Goal: Task Accomplishment & Management: Manage account settings

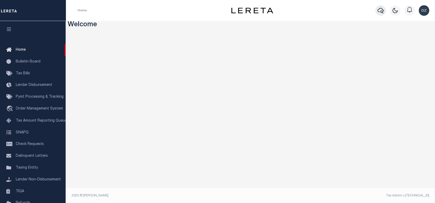
click at [380, 12] on icon "button" at bounding box center [380, 10] width 6 height 6
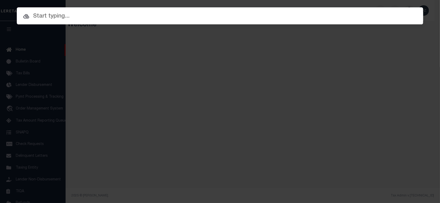
paste input "4812226430001"
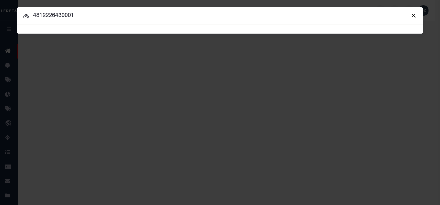
type input "4812226430001"
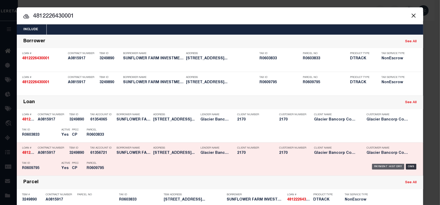
click at [378, 164] on div "Payment History" at bounding box center [388, 167] width 32 height 6
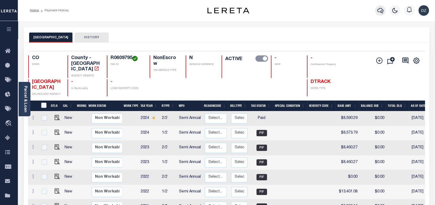
click at [380, 12] on icon "button" at bounding box center [380, 11] width 6 height 6
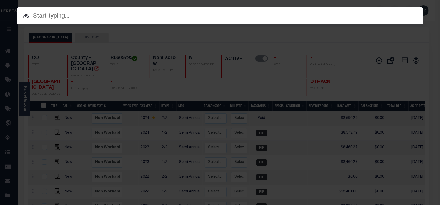
paste input "4812206450712"
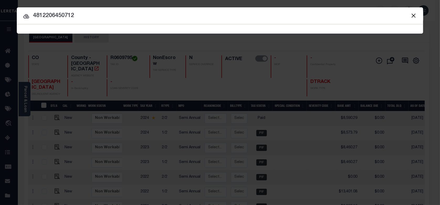
type input "4812206450712"
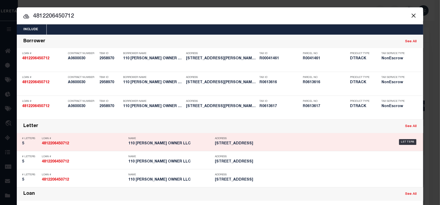
scroll to position [70, 0]
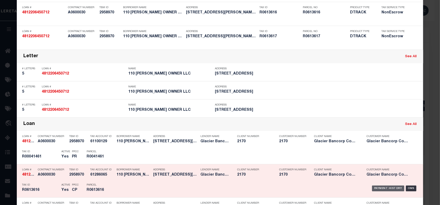
click at [378, 186] on div "Payment History" at bounding box center [388, 189] width 32 height 6
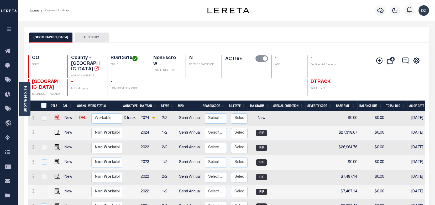
click at [56, 115] on img at bounding box center [57, 117] width 5 height 5
checkbox input "true"
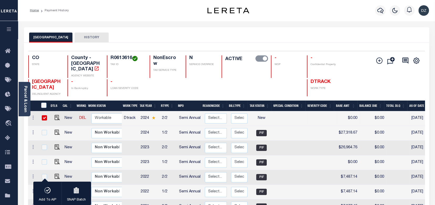
click at [346, 126] on td "$27,318.67" at bounding box center [347, 133] width 23 height 15
checkbox input "true"
click at [346, 126] on td "$27,318.67" at bounding box center [347, 133] width 23 height 15
checkbox input "false"
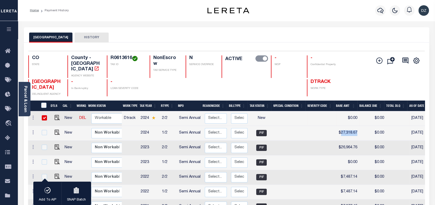
checkbox input "false"
click at [55, 115] on img "" at bounding box center [57, 117] width 5 height 5
checkbox input "false"
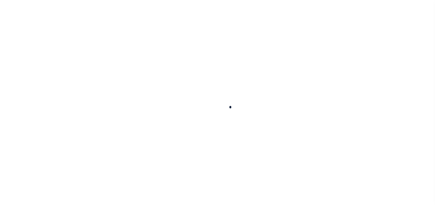
checkbox input "false"
type input "Semi Annual"
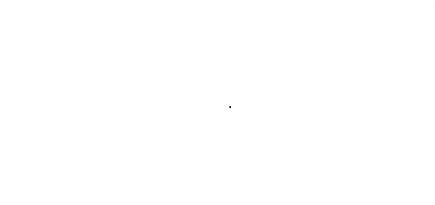
type input "[DATE]"
select select "NW2"
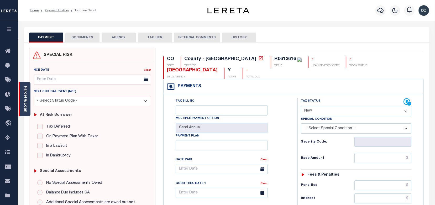
click at [21, 102] on div "Parcel & Loan" at bounding box center [25, 99] width 12 height 34
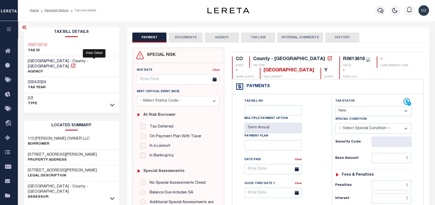
click at [76, 63] on icon at bounding box center [73, 65] width 5 height 5
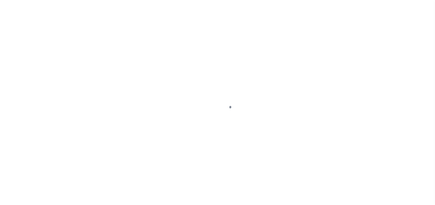
select select "NW2"
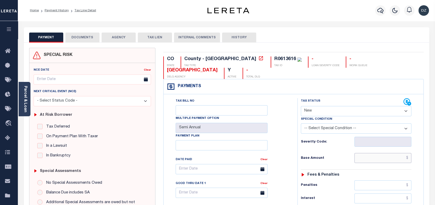
click at [390, 159] on input "text" at bounding box center [382, 158] width 57 height 10
paste input "27,318.67"
type input "$27,318.67"
type input "08/13/2025"
click at [326, 108] on select "- Select Status Code - Open Due/Unpaid Paid Incomplete No Tax Due Internal Refu…" at bounding box center [356, 111] width 110 height 10
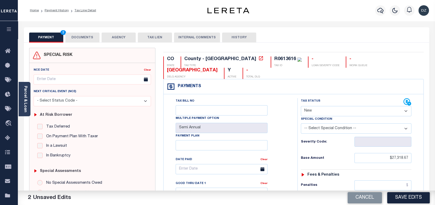
select select "PYD"
click at [301, 106] on select "- Select Status Code - Open Due/Unpaid Paid Incomplete No Tax Due Internal Refu…" at bounding box center [356, 111] width 110 height 10
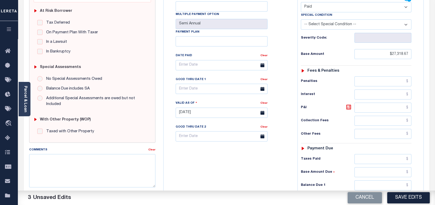
scroll to position [105, 0]
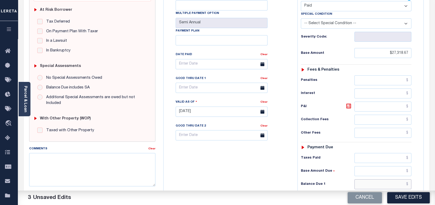
click at [382, 183] on input "text" at bounding box center [382, 184] width 57 height 10
type input "$0.00"
click at [257, 135] on span at bounding box center [262, 135] width 10 height 10
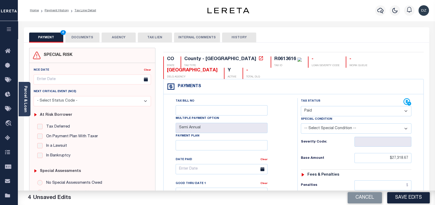
click at [82, 39] on button "DOCUMENTS" at bounding box center [82, 38] width 34 height 10
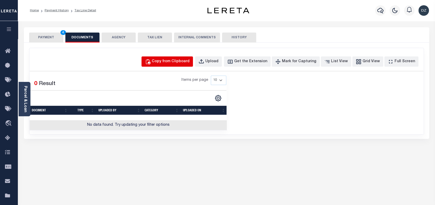
click at [181, 62] on div "Copy from Clipboard" at bounding box center [171, 62] width 38 height 6
select select "POP"
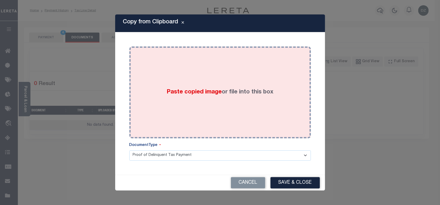
click at [233, 91] on label "Paste copied image or file into this box" at bounding box center [220, 92] width 107 height 9
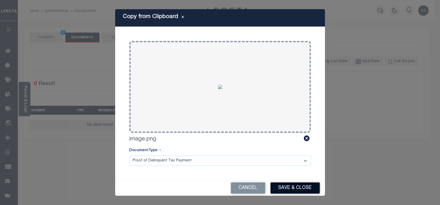
click at [306, 183] on button "Save & Close" at bounding box center [295, 187] width 49 height 11
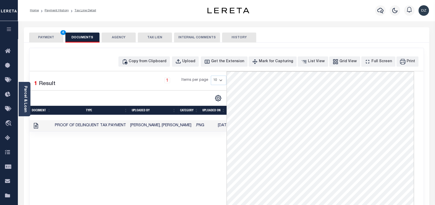
click at [50, 35] on button "PAYMENT 4" at bounding box center [46, 38] width 34 height 10
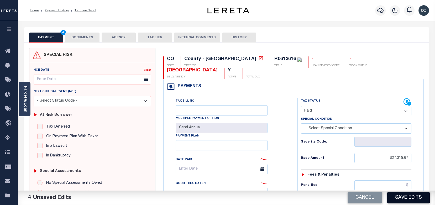
click at [411, 200] on button "Save Edits" at bounding box center [408, 197] width 43 height 11
checkbox input "false"
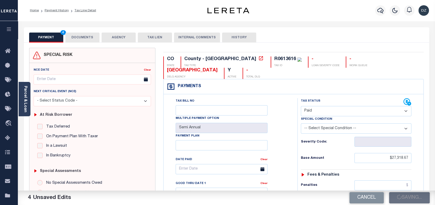
type input "$27,318.67"
type input "$0"
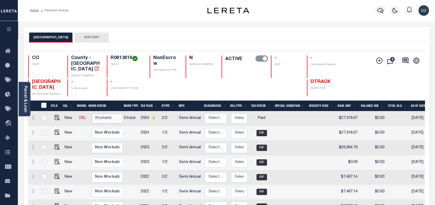
click at [111, 114] on select "Non Workable Workable" at bounding box center [107, 118] width 31 height 10
checkbox input "true"
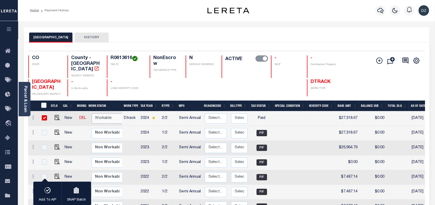
select select "true"
click at [92, 113] on select "Non Workable Workable" at bounding box center [107, 118] width 31 height 10
checkbox input "false"
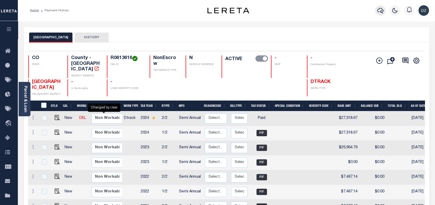
click at [383, 9] on icon "button" at bounding box center [380, 10] width 6 height 6
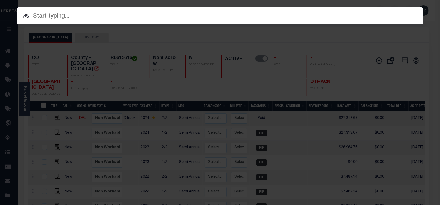
paste input "4301251007206"
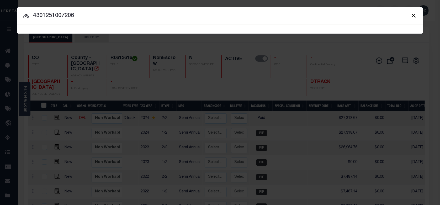
type input "4301251007206"
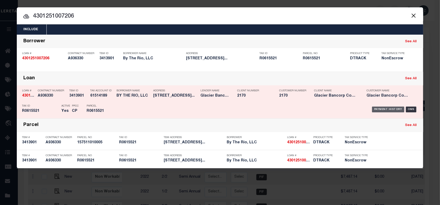
click at [379, 108] on div "Payment History" at bounding box center [388, 110] width 32 height 6
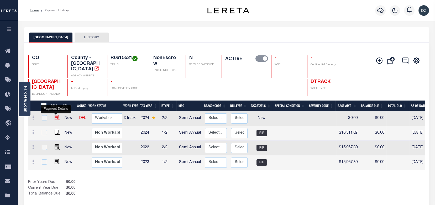
click at [56, 115] on img "" at bounding box center [57, 117] width 5 height 5
checkbox input "true"
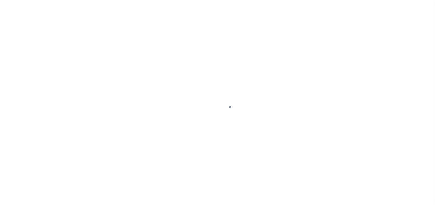
select select "NW2"
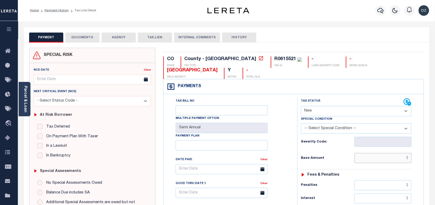
click at [367, 154] on input "text" at bounding box center [382, 158] width 57 height 10
paste input "16,511.62"
type input "$16,511.62"
click at [308, 111] on select "- Select Status Code - Open Due/Unpaid Paid Incomplete No Tax Due Internal Refu…" at bounding box center [356, 111] width 110 height 10
type input "08/13/2025"
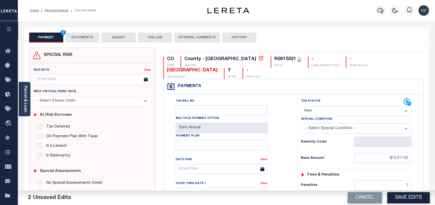
select select "PYD"
click at [301, 106] on select "- Select Status Code - Open Due/Unpaid Paid Incomplete No Tax Due Internal Refu…" at bounding box center [356, 111] width 110 height 10
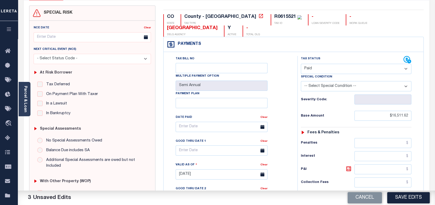
scroll to position [105, 0]
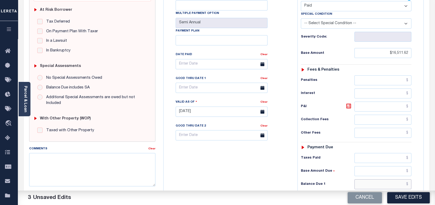
click at [386, 183] on input "text" at bounding box center [382, 184] width 57 height 10
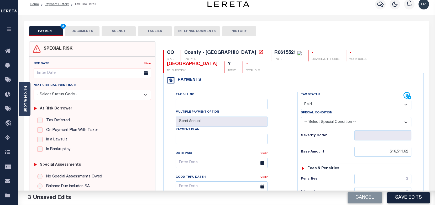
scroll to position [0, 0]
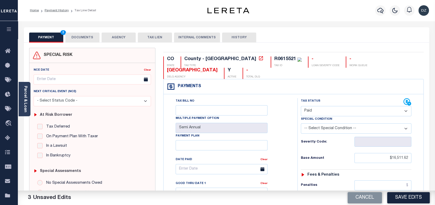
type input "$0.00"
click at [86, 37] on button "DOCUMENTS" at bounding box center [82, 38] width 34 height 10
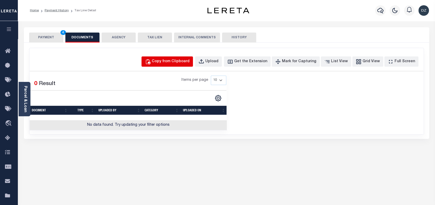
click at [172, 60] on div "Copy from Clipboard" at bounding box center [171, 62] width 38 height 6
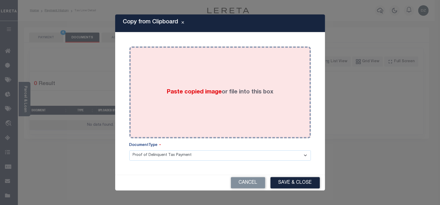
click at [213, 88] on label "Paste copied image or file into this box" at bounding box center [220, 92] width 107 height 9
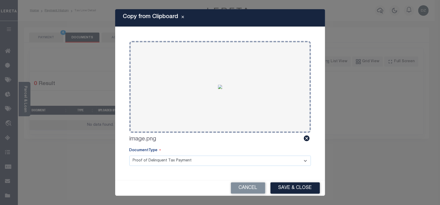
click at [295, 187] on button "Save & Close" at bounding box center [295, 187] width 49 height 11
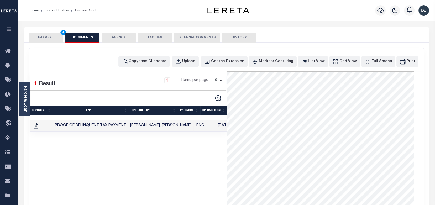
click at [50, 40] on button "PAYMENT 4" at bounding box center [46, 38] width 34 height 10
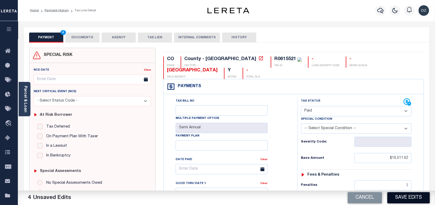
click at [409, 199] on button "Save Edits" at bounding box center [408, 197] width 43 height 11
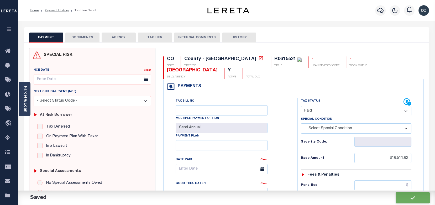
checkbox input "false"
type input "$16,511.62"
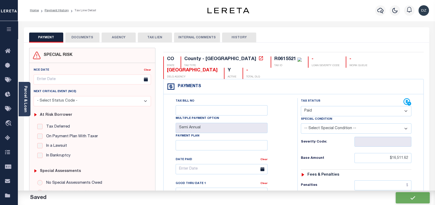
type input "$0"
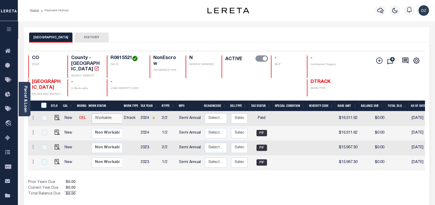
click at [111, 114] on select "Non Workable Workable" at bounding box center [107, 118] width 31 height 10
checkbox input "true"
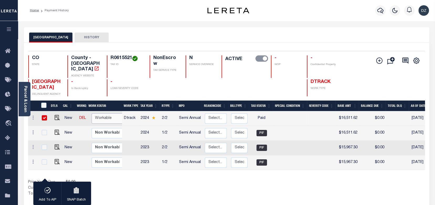
select select "true"
click at [92, 113] on select "Non Workable Workable" at bounding box center [107, 118] width 31 height 10
checkbox input "false"
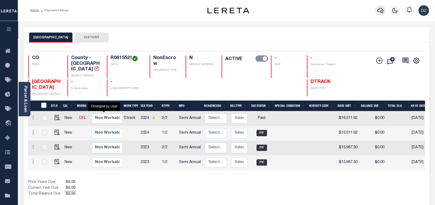
click at [380, 13] on icon "button" at bounding box center [380, 10] width 6 height 6
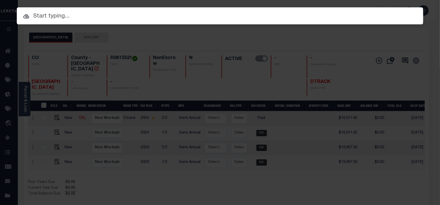
paste input "4803226451001"
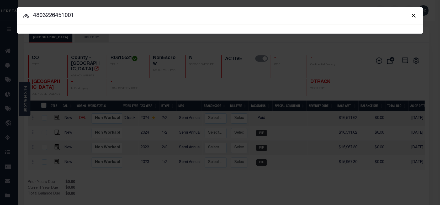
type input "4803226451001"
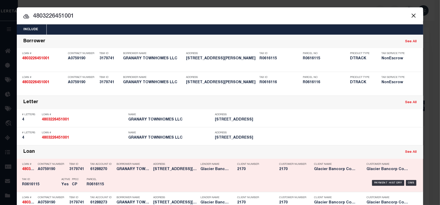
scroll to position [105, 0]
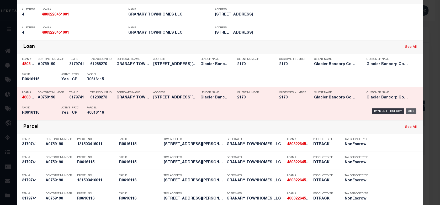
click at [381, 109] on div "Payment History" at bounding box center [388, 111] width 32 height 6
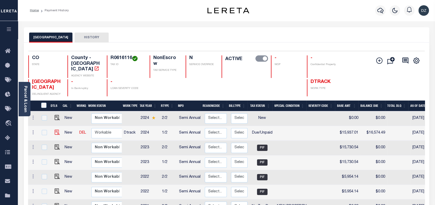
click at [57, 130] on img at bounding box center [57, 132] width 5 height 5
checkbox input "true"
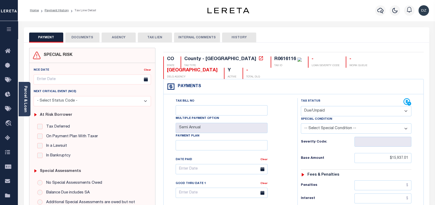
click at [334, 115] on select "- Select Status Code - Open Due/Unpaid Paid Incomplete No Tax Due Internal Refu…" at bounding box center [356, 111] width 110 height 10
select select "PYD"
click at [301, 106] on select "- Select Status Code - Open Due/Unpaid Paid Incomplete No Tax Due Internal Refu…" at bounding box center [356, 111] width 110 height 10
type input "08/13/2025"
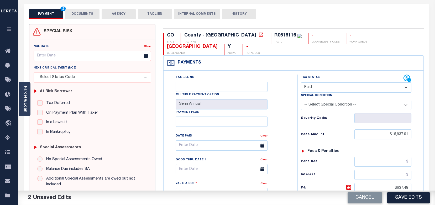
scroll to position [105, 0]
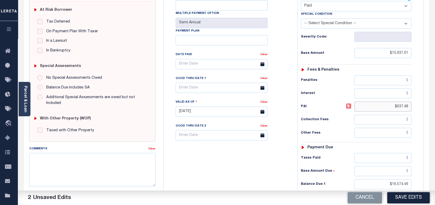
drag, startPoint x: 409, startPoint y: 107, endPoint x: 392, endPoint y: 107, distance: 16.8
click at [392, 107] on input "$637.48" at bounding box center [382, 107] width 57 height 10
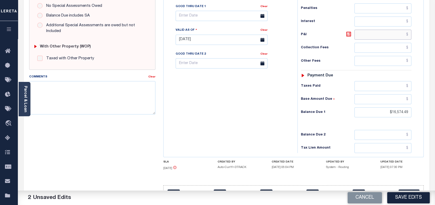
scroll to position [192, 0]
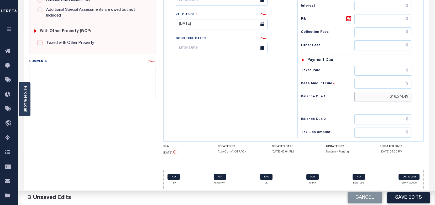
drag, startPoint x: 408, startPoint y: 96, endPoint x: 382, endPoint y: 95, distance: 25.5
click at [382, 95] on input "$16,574.49" at bounding box center [382, 97] width 57 height 10
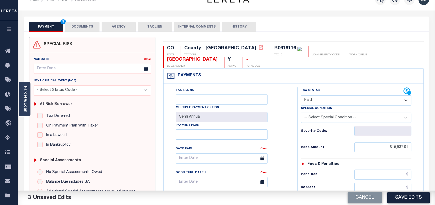
scroll to position [0, 0]
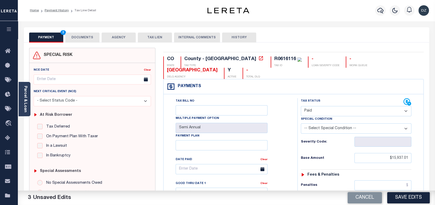
type input "$0.00"
click at [87, 37] on button "DOCUMENTS" at bounding box center [82, 38] width 34 height 10
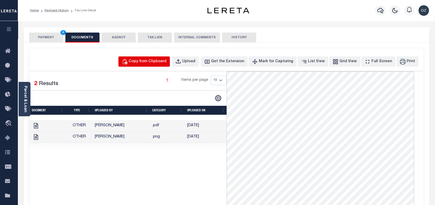
click at [161, 60] on div "Copy from Clipboard" at bounding box center [148, 62] width 38 height 6
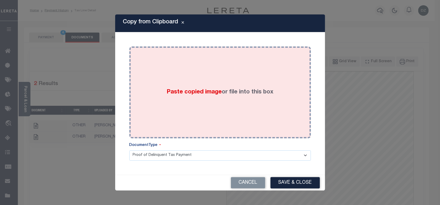
click at [231, 100] on div "Paste copied image or file into this box" at bounding box center [220, 92] width 174 height 84
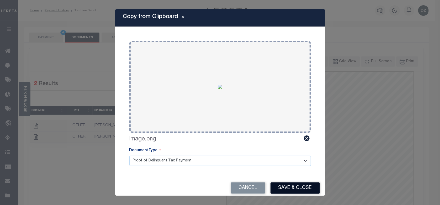
drag, startPoint x: 287, startPoint y: 183, endPoint x: 290, endPoint y: 180, distance: 4.1
click at [287, 183] on button "Save & Close" at bounding box center [295, 187] width 49 height 11
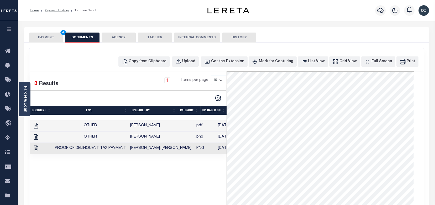
click at [50, 31] on div "PAYMENT 4 DOCUMENTS AGENCY DELINQUENT PAYEE TAX LIEN" at bounding box center [226, 34] width 405 height 15
click at [48, 36] on button "PAYMENT 4" at bounding box center [46, 38] width 34 height 10
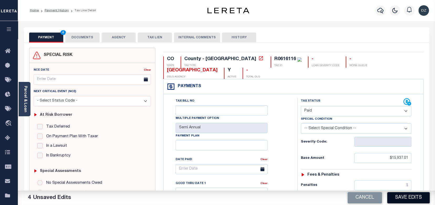
click at [395, 194] on button "Save Edits" at bounding box center [408, 197] width 43 height 11
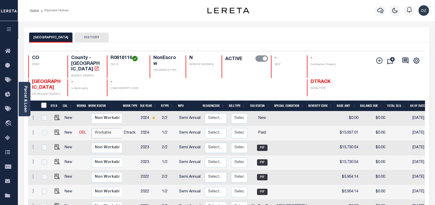
click at [103, 128] on select "Non Workable Workable" at bounding box center [106, 133] width 31 height 10
checkbox input "true"
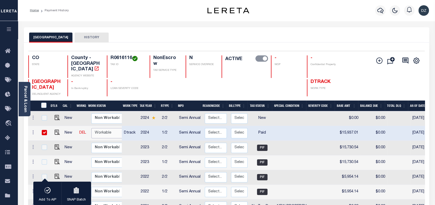
select select "true"
click at [91, 128] on select "Non Workable Workable" at bounding box center [106, 133] width 31 height 10
checkbox input "false"
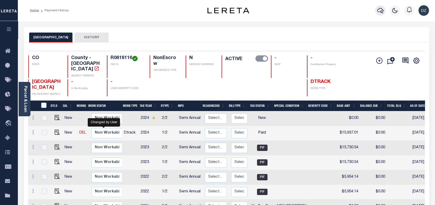
click at [377, 13] on button "button" at bounding box center [380, 10] width 10 height 10
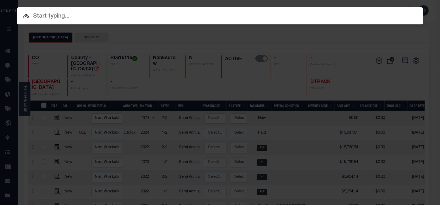
paste input "6070011330"
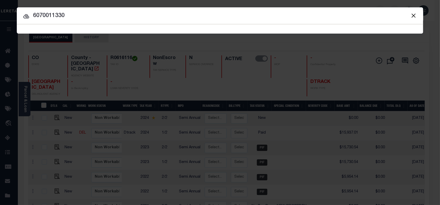
type input "6070011330"
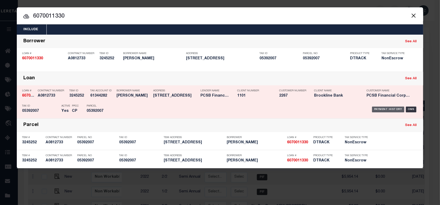
click at [387, 110] on div "Payment History" at bounding box center [388, 110] width 32 height 6
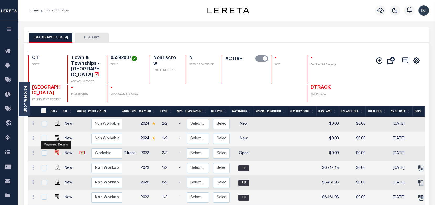
click at [56, 150] on img "" at bounding box center [57, 152] width 5 height 5
checkbox input "true"
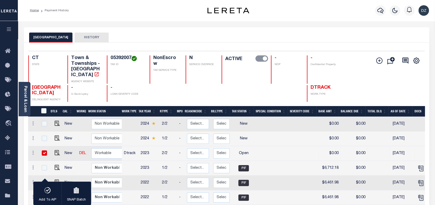
click at [46, 150] on input "checkbox" at bounding box center [44, 152] width 5 height 5
checkbox input "false"
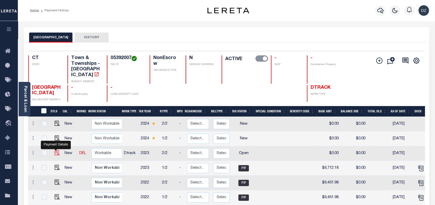
click at [56, 150] on img "" at bounding box center [57, 152] width 5 height 5
checkbox input "true"
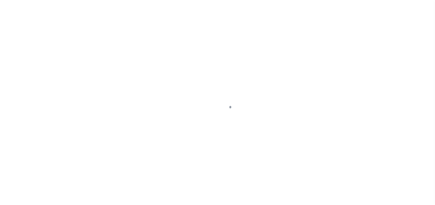
select select "OP2"
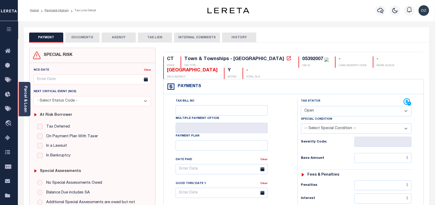
click at [22, 104] on div "Parcel & Loan" at bounding box center [25, 99] width 12 height 34
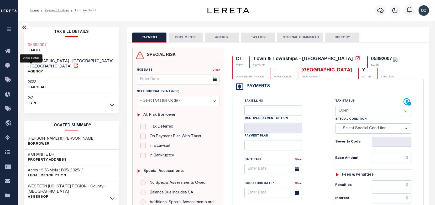
click at [74, 64] on icon at bounding box center [76, 66] width 4 height 4
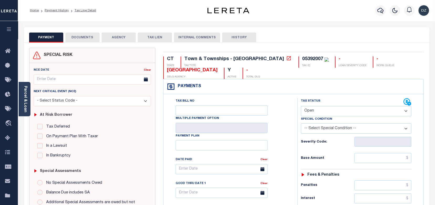
click at [329, 109] on select "- Select Status Code - Open Due/Unpaid Paid Incomplete No Tax Due Internal Refu…" at bounding box center [356, 111] width 110 height 10
select select "PYD"
click at [301, 106] on select "- Select Status Code - Open Due/Unpaid Paid Incomplete No Tax Due Internal Refu…" at bounding box center [356, 111] width 110 height 10
type input "[DATE]"
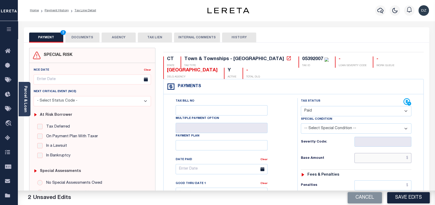
click at [372, 158] on input "text" at bounding box center [382, 158] width 57 height 10
paste input "6,712.18"
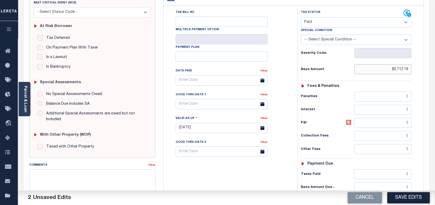
scroll to position [175, 0]
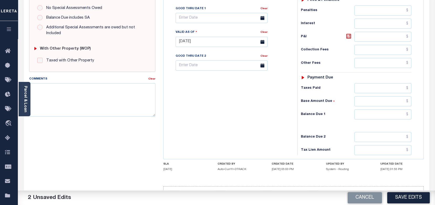
type input "$6,712.18"
click at [381, 140] on input "text" at bounding box center [382, 137] width 57 height 10
click at [381, 117] on input "text" at bounding box center [382, 114] width 57 height 10
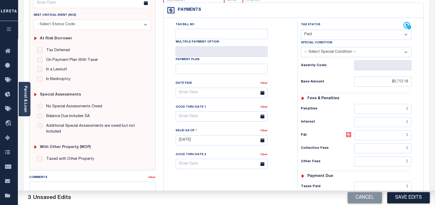
scroll to position [0, 0]
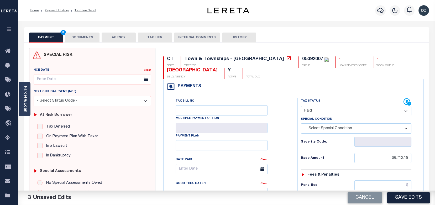
type input "$0.00"
click at [81, 39] on button "DOCUMENTS" at bounding box center [82, 38] width 34 height 10
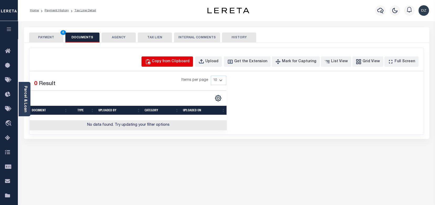
click at [172, 61] on div "Copy from Clipboard" at bounding box center [171, 62] width 38 height 6
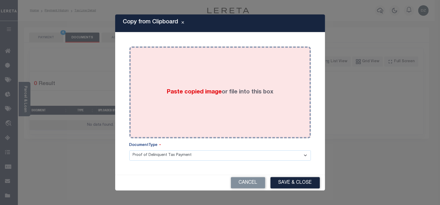
click at [198, 91] on span "Paste copied image" at bounding box center [194, 92] width 55 height 6
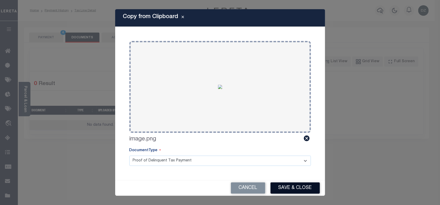
click at [290, 188] on button "Save & Close" at bounding box center [295, 187] width 49 height 11
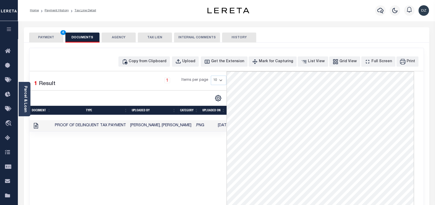
click at [44, 36] on button "PAYMENT 4" at bounding box center [46, 38] width 34 height 10
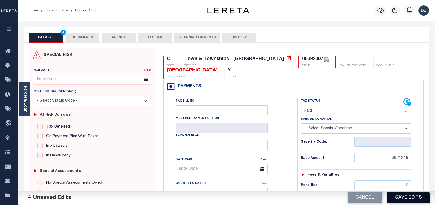
click at [404, 197] on button "Save Edits" at bounding box center [408, 197] width 43 height 11
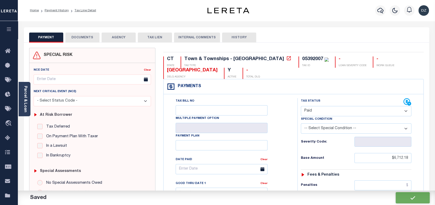
checkbox input "false"
type input "$6,712.18"
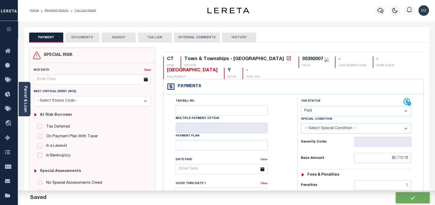
type input "$0"
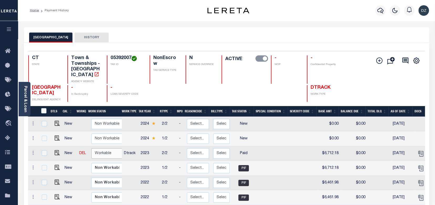
click at [103, 148] on select "Non Workable Workable" at bounding box center [106, 153] width 31 height 10
checkbox input "true"
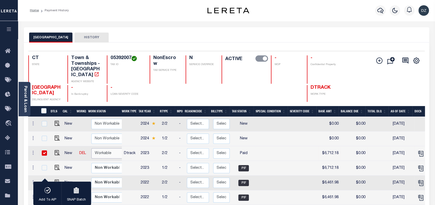
select select "true"
click at [91, 148] on select "Non Workable Workable" at bounding box center [106, 153] width 31 height 10
checkbox input "false"
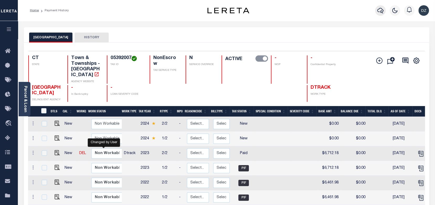
click at [378, 11] on icon "button" at bounding box center [380, 10] width 6 height 6
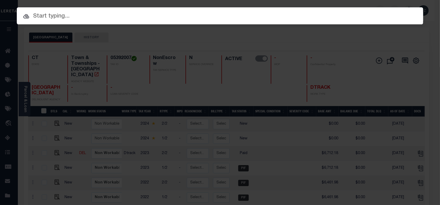
paste input "530027774"
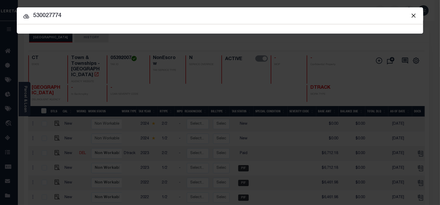
type input "530027774"
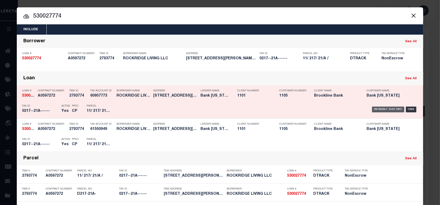
click at [377, 111] on div "Payment History" at bounding box center [388, 110] width 32 height 6
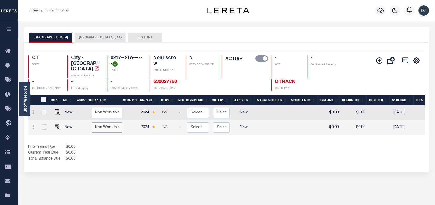
click at [97, 125] on select "Non Workable Workable" at bounding box center [107, 127] width 31 height 10
checkbox input "true"
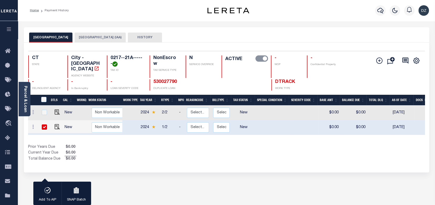
click at [63, 134] on div "DTLS CAL WorkQ Work Status Work Type Tax Year RType MPO ReasonCode BillType Tax…" at bounding box center [226, 128] width 397 height 67
click at [380, 10] on icon "button" at bounding box center [380, 10] width 6 height 6
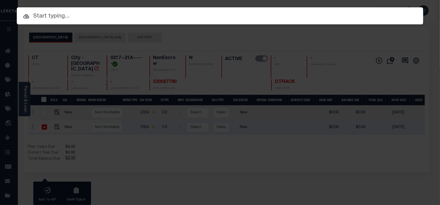
paste input "530027774"
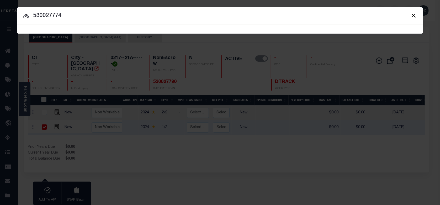
type input "530027774"
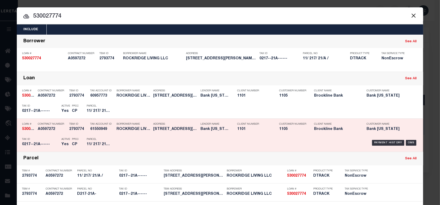
click at [377, 139] on div "Payment History OMS" at bounding box center [268, 142] width 300 height 15
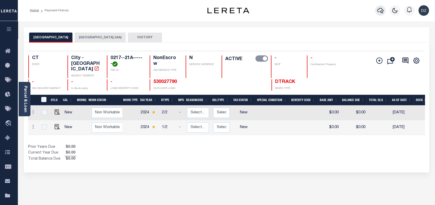
click at [381, 9] on icon "button" at bounding box center [380, 10] width 6 height 6
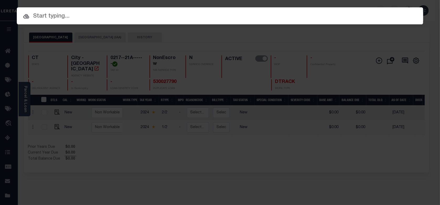
paste input "530027774"
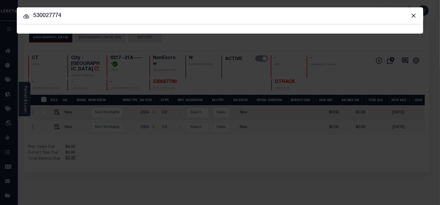
type input "530027774"
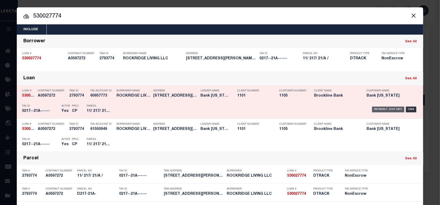
click at [379, 107] on div "Payment History" at bounding box center [388, 110] width 32 height 6
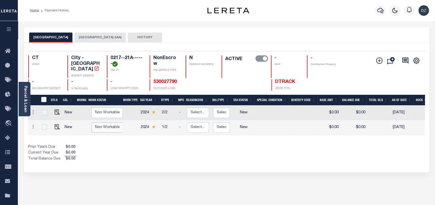
click at [104, 123] on select "Non Workable Workable" at bounding box center [107, 127] width 31 height 10
checkbox input "true"
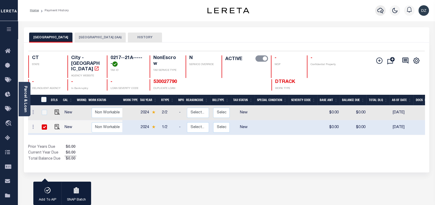
click at [385, 9] on button "button" at bounding box center [380, 10] width 10 height 10
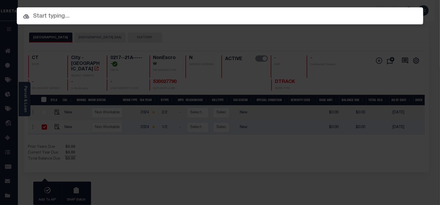
paste input "530027774"
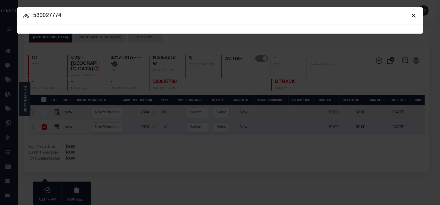
type input "530027774"
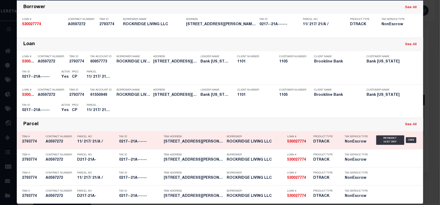
scroll to position [35, 0]
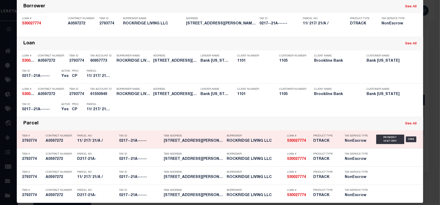
click at [381, 144] on div "Payment History OMS" at bounding box center [397, 139] width 42 height 15
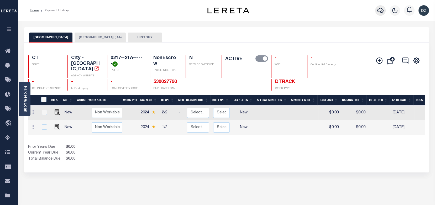
click at [380, 9] on icon "button" at bounding box center [380, 10] width 6 height 6
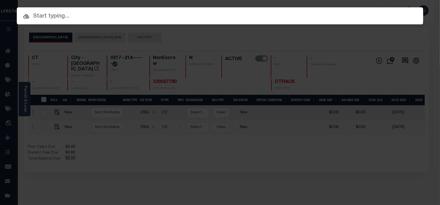
paste input "RP45N04W17661A"
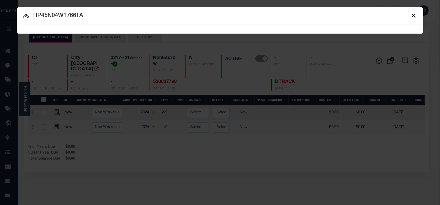
type input "RP45N04W17661A"
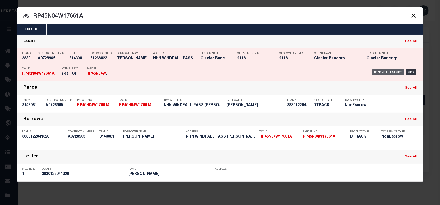
click at [385, 73] on div "Payment History" at bounding box center [388, 72] width 32 height 6
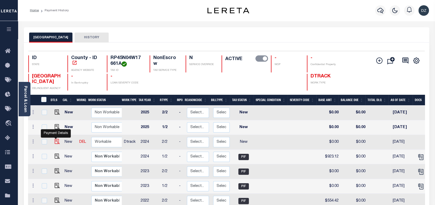
click at [55, 142] on img "" at bounding box center [57, 141] width 5 height 5
checkbox input "true"
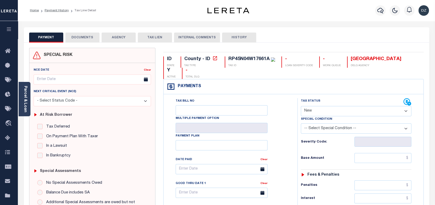
click at [322, 113] on select "- Select Status Code - Open Due/Unpaid Paid Incomplete No Tax Due Internal Refu…" at bounding box center [356, 111] width 110 height 10
select select "DUE"
click at [301, 106] on select "- Select Status Code - Open Due/Unpaid Paid Incomplete No Tax Due Internal Refu…" at bounding box center [356, 111] width 110 height 10
type input "[DATE]"
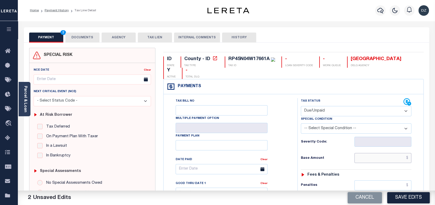
click at [375, 158] on input "text" at bounding box center [382, 158] width 57 height 10
paste input "923.12"
type input "$923.12"
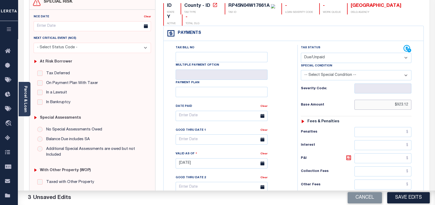
scroll to position [140, 0]
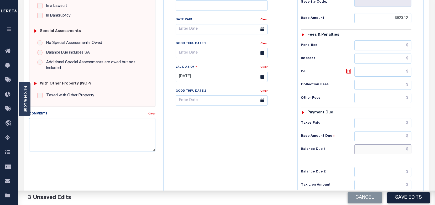
click at [384, 147] on input "text" at bounding box center [382, 149] width 57 height 10
paste input "1,016.18"
type input "$1,016.18"
click at [208, 56] on input "text" at bounding box center [222, 53] width 92 height 10
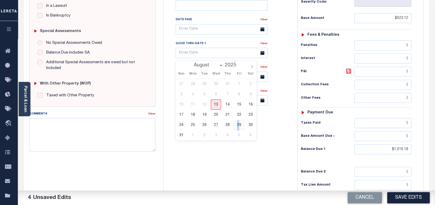
click at [237, 126] on span "29" at bounding box center [239, 125] width 10 height 10
type input "08/29/2025"
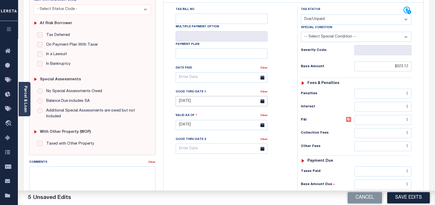
scroll to position [0, 0]
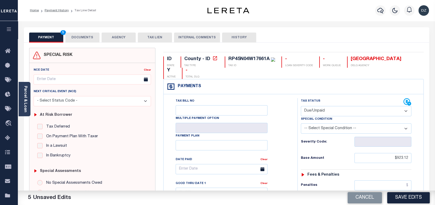
click at [92, 36] on button "DOCUMENTS" at bounding box center [82, 38] width 34 height 10
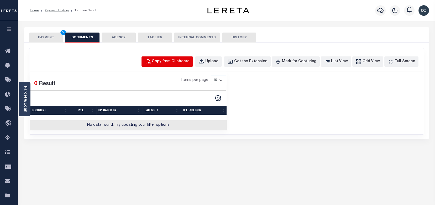
click at [189, 59] on div "Copy from Clipboard" at bounding box center [171, 62] width 38 height 6
select select "POP"
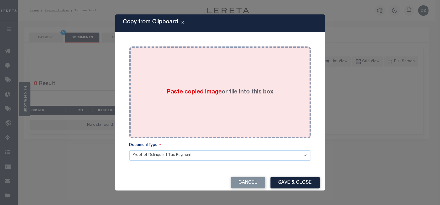
click at [217, 94] on span "Paste copied image" at bounding box center [194, 92] width 55 height 6
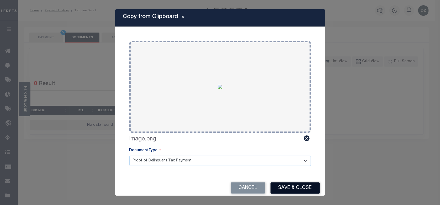
click at [299, 186] on button "Save & Close" at bounding box center [295, 187] width 49 height 11
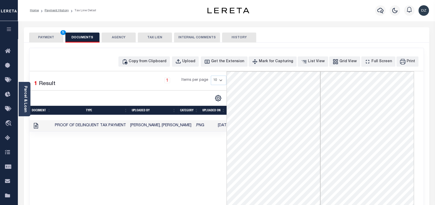
click at [46, 38] on button "PAYMENT 5" at bounding box center [46, 38] width 34 height 10
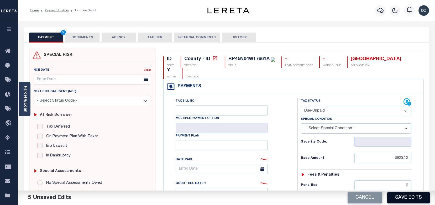
click at [407, 192] on button "Save Edits" at bounding box center [408, 197] width 43 height 11
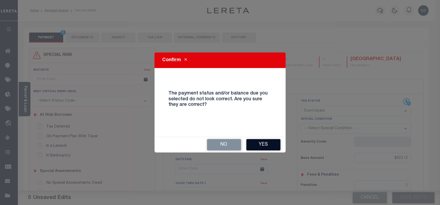
click at [266, 140] on button "Yes" at bounding box center [263, 144] width 34 height 11
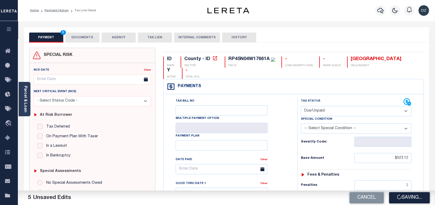
checkbox input "false"
type input "$923.12"
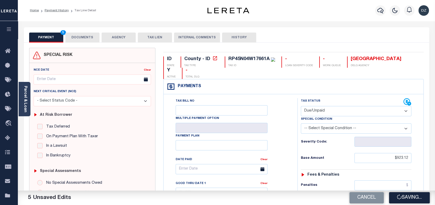
type input "$1,016.18"
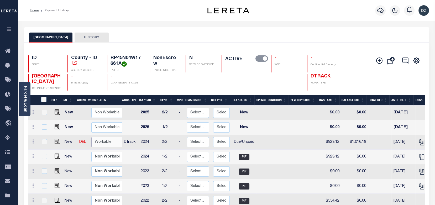
click at [104, 144] on select "Non Workable Workable" at bounding box center [106, 142] width 31 height 10
checkbox input "true"
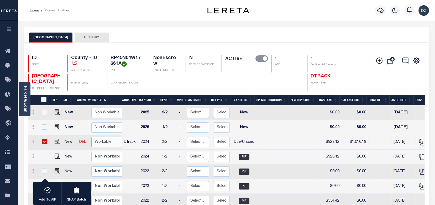
select select "true"
click at [91, 138] on select "Non Workable Workable" at bounding box center [106, 142] width 31 height 10
checkbox input "false"
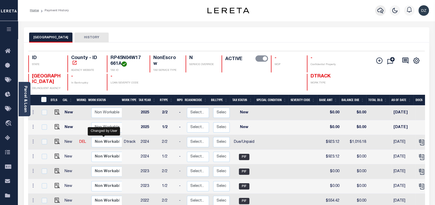
click at [381, 11] on icon "button" at bounding box center [380, 11] width 6 height 6
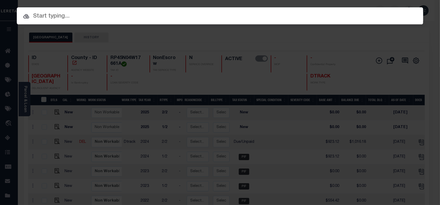
paste input "RP00100010001C"
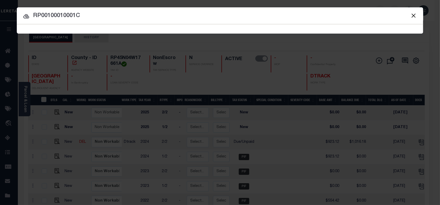
type input "RP00100010001C"
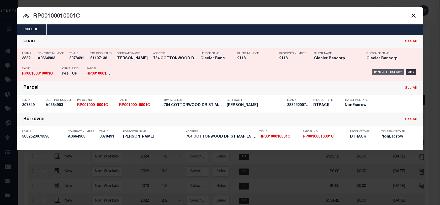
click at [383, 72] on div "Payment History" at bounding box center [388, 72] width 32 height 6
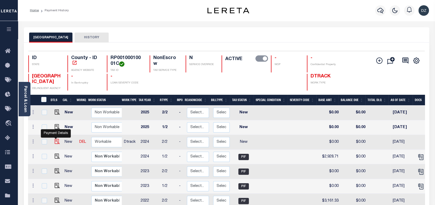
click at [58, 141] on img "" at bounding box center [57, 141] width 5 height 5
checkbox input "true"
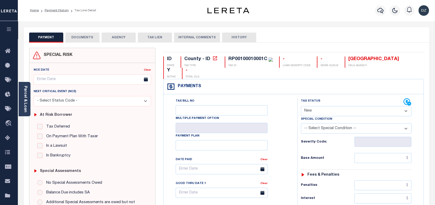
click at [316, 113] on select "- Select Status Code - Open Due/Unpaid Paid Incomplete No Tax Due Internal Refu…" at bounding box center [356, 111] width 110 height 10
select select "PYD"
click at [301, 106] on select "- Select Status Code - Open Due/Unpaid Paid Incomplete No Tax Due Internal Refu…" at bounding box center [356, 111] width 110 height 10
type input "[DATE]"
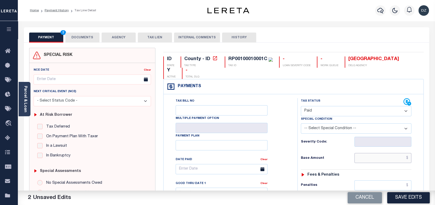
click at [388, 155] on input "text" at bounding box center [382, 158] width 57 height 10
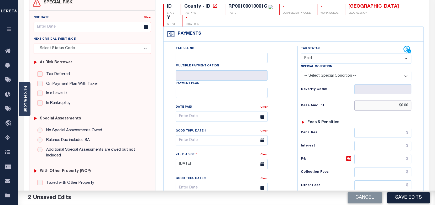
scroll to position [140, 0]
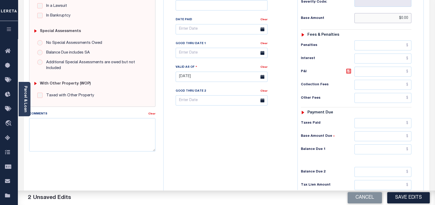
type input "$0.00"
click at [384, 150] on input "text" at bounding box center [382, 149] width 57 height 10
type input "$0.00"
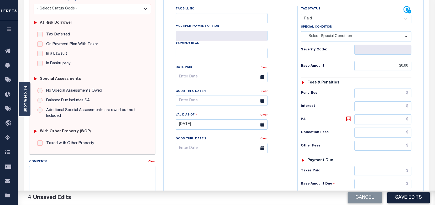
scroll to position [0, 0]
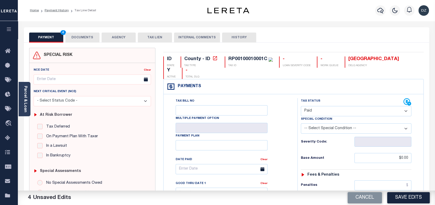
click at [73, 39] on button "DOCUMENTS" at bounding box center [82, 38] width 34 height 10
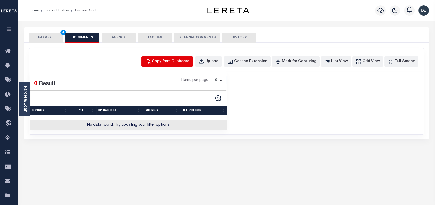
click at [184, 62] on div "Copy from Clipboard" at bounding box center [171, 62] width 38 height 6
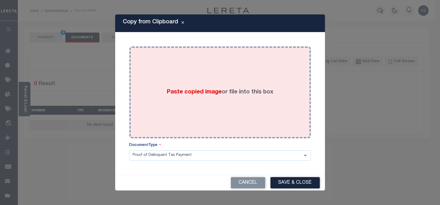
click at [189, 92] on span "Paste copied image" at bounding box center [194, 92] width 55 height 6
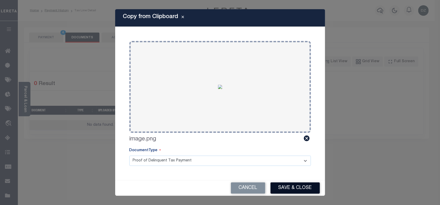
click at [290, 184] on button "Save & Close" at bounding box center [295, 187] width 49 height 11
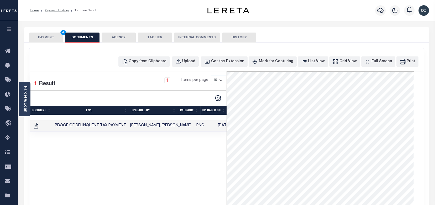
click at [37, 40] on button "PAYMENT 4" at bounding box center [46, 38] width 34 height 10
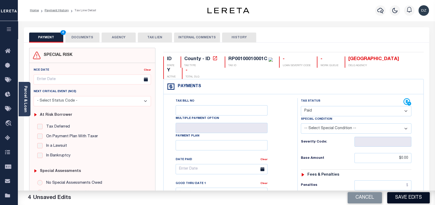
click at [405, 197] on button "Save Edits" at bounding box center [408, 197] width 43 height 11
checkbox input "false"
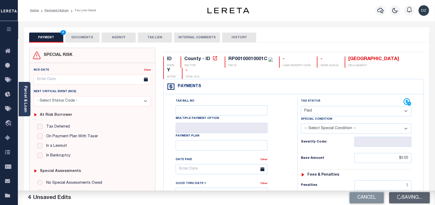
type input "$0"
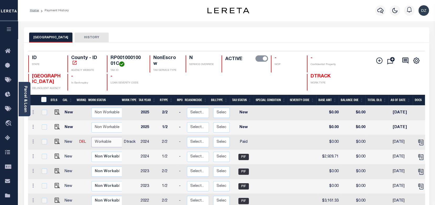
click at [108, 144] on select "Non Workable Workable" at bounding box center [106, 142] width 31 height 10
checkbox input "true"
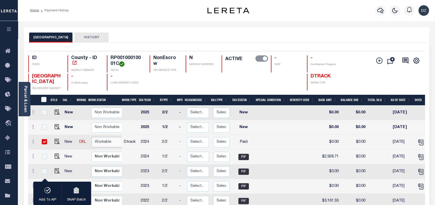
select select "true"
click at [91, 138] on select "Non Workable Workable" at bounding box center [106, 142] width 31 height 10
checkbox input "false"
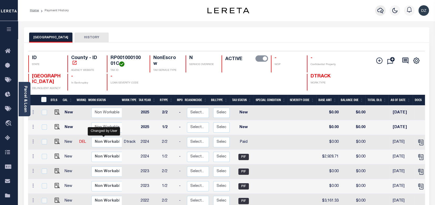
click at [378, 13] on icon "button" at bounding box center [380, 10] width 6 height 6
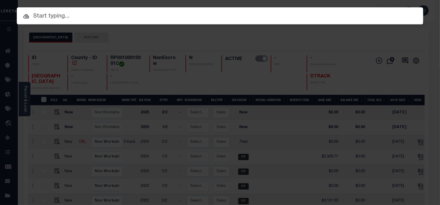
paste input "RP00190010051D"
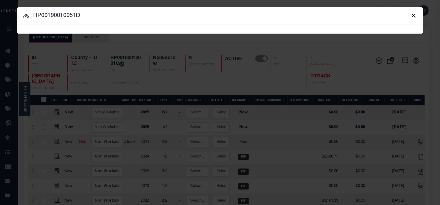
type input "RP00190010051D"
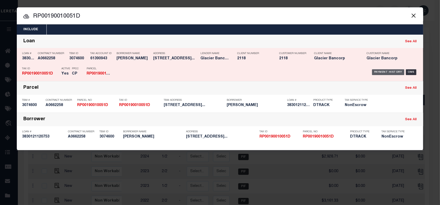
click at [391, 72] on div "Payment History" at bounding box center [388, 72] width 32 height 6
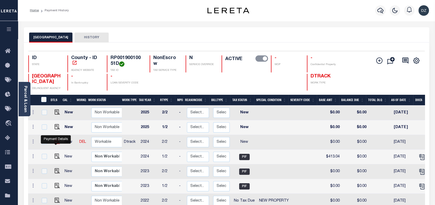
click at [56, 144] on img "" at bounding box center [57, 141] width 5 height 5
checkbox input "true"
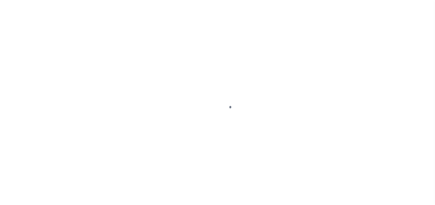
select select "NW2"
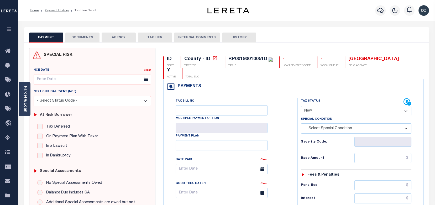
click at [81, 38] on button "DOCUMENTS" at bounding box center [82, 38] width 34 height 10
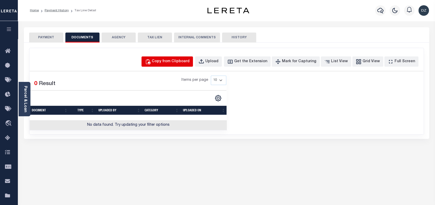
click at [179, 62] on div "Copy from Clipboard" at bounding box center [171, 62] width 38 height 6
select select "POP"
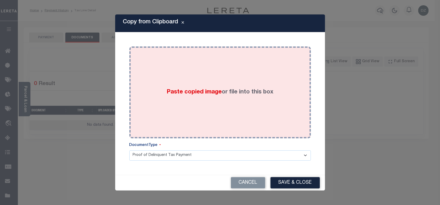
click at [181, 95] on span "Paste copied image" at bounding box center [194, 92] width 55 height 6
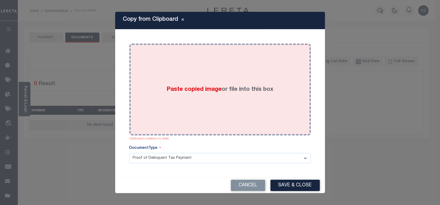
click at [234, 102] on div "Paste copied image or file into this box" at bounding box center [220, 89] width 174 height 84
click at [219, 75] on div "Paste copied image or file into this box" at bounding box center [220, 89] width 174 height 84
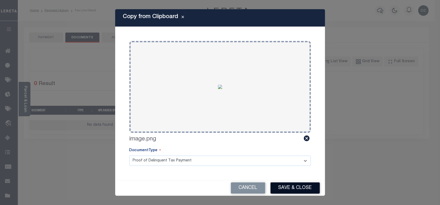
click at [286, 189] on button "Save & Close" at bounding box center [295, 187] width 49 height 11
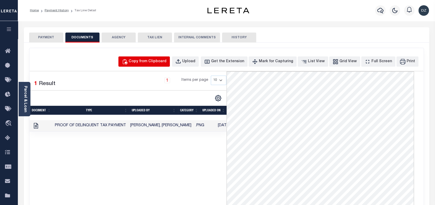
click at [149, 64] on div "Copy from Clipboard" at bounding box center [148, 62] width 38 height 6
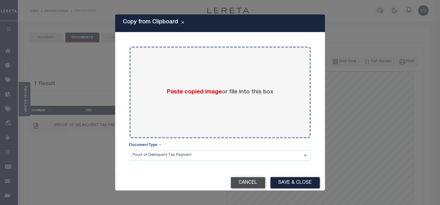
click at [255, 181] on button "Cancel" at bounding box center [248, 182] width 34 height 11
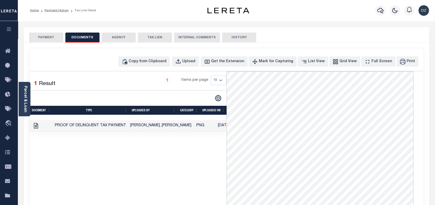
click at [36, 37] on button "PAYMENT" at bounding box center [46, 38] width 34 height 10
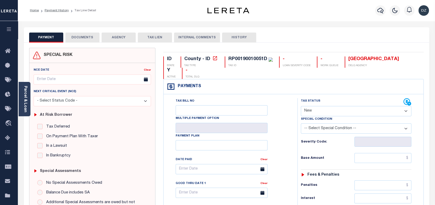
drag, startPoint x: 314, startPoint y: 112, endPoint x: 311, endPoint y: 115, distance: 3.8
click at [314, 112] on select "- Select Status Code - Open Due/Unpaid Paid Incomplete No Tax Due Internal Refu…" at bounding box center [356, 111] width 110 height 10
select select "PYD"
click at [301, 106] on select "- Select Status Code - Open Due/Unpaid Paid Incomplete No Tax Due Internal Refu…" at bounding box center [356, 111] width 110 height 10
type input "[DATE]"
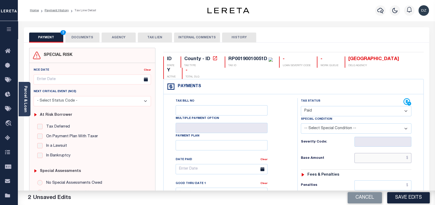
click at [376, 157] on input "text" at bounding box center [382, 158] width 57 height 10
type input "$0.00"
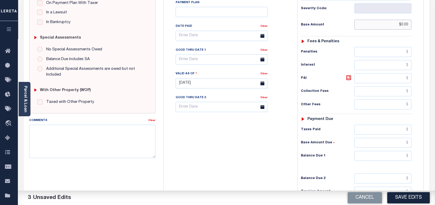
scroll to position [140, 0]
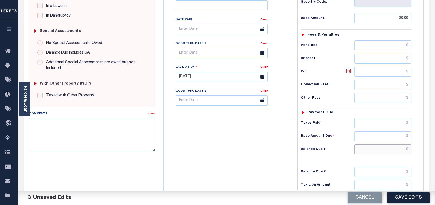
click at [378, 149] on input "text" at bounding box center [382, 149] width 57 height 10
type input "$0.00"
click at [399, 196] on button "Save Edits" at bounding box center [408, 197] width 43 height 11
checkbox input "false"
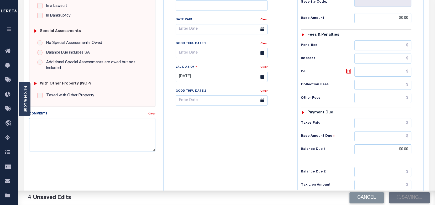
checkbox input "false"
type input "$0"
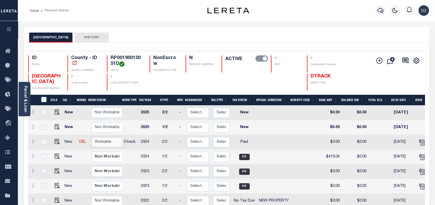
click at [103, 145] on select "Non Workable Workable" at bounding box center [106, 142] width 31 height 10
checkbox input "true"
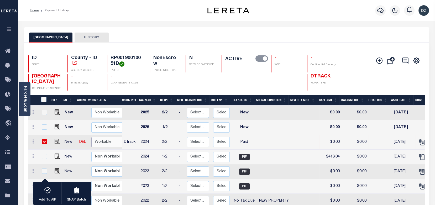
select select "true"
click at [91, 138] on select "Non Workable Workable" at bounding box center [106, 142] width 31 height 10
checkbox input "false"
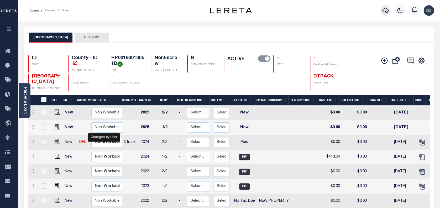
click at [385, 7] on button "button" at bounding box center [385, 10] width 10 height 10
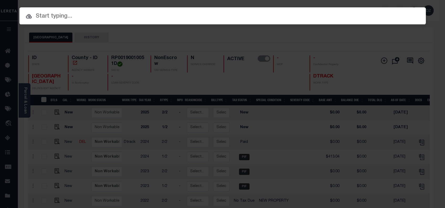
paste input "RP45N01W20295D"
type input "RP45N01W20295D"
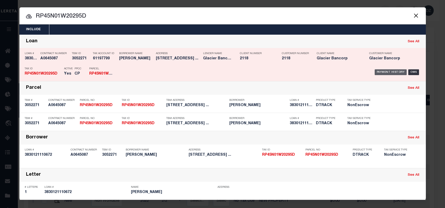
click at [389, 71] on div "Payment History" at bounding box center [391, 72] width 32 height 6
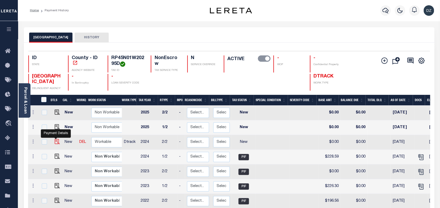
click at [56, 141] on img "" at bounding box center [57, 141] width 5 height 5
checkbox input "true"
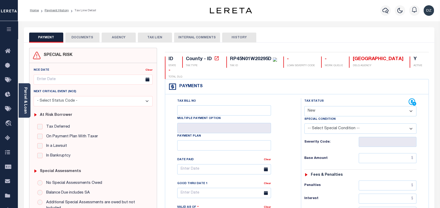
click at [321, 111] on select "- Select Status Code - Open Due/Unpaid Paid Incomplete No Tax Due Internal Refu…" at bounding box center [360, 111] width 112 height 10
select select "PYD"
click at [304, 106] on select "- Select Status Code - Open Due/Unpaid Paid Incomplete No Tax Due Internal Refu…" at bounding box center [360, 111] width 112 height 10
type input "[DATE]"
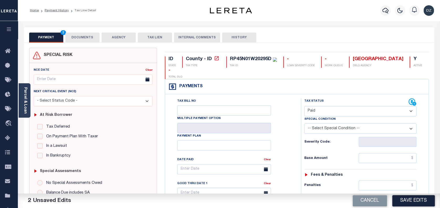
click at [72, 40] on button "DOCUMENTS" at bounding box center [82, 38] width 34 height 10
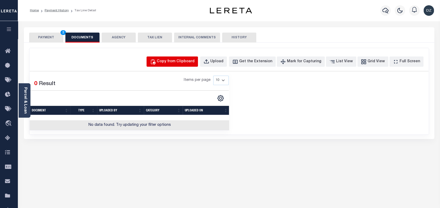
click at [187, 60] on div "Copy from Clipboard" at bounding box center [176, 62] width 38 height 6
select select "POP"
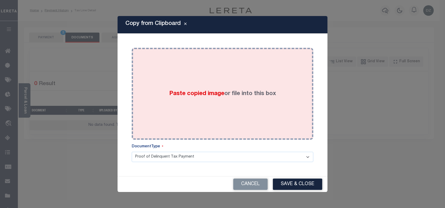
click at [184, 81] on div "Paste copied image or file into this box" at bounding box center [223, 94] width 174 height 84
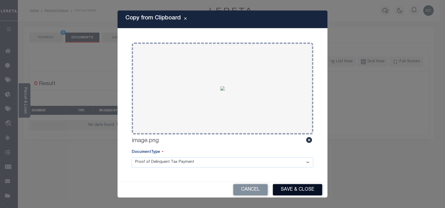
click at [294, 186] on button "Save & Close" at bounding box center [297, 189] width 49 height 11
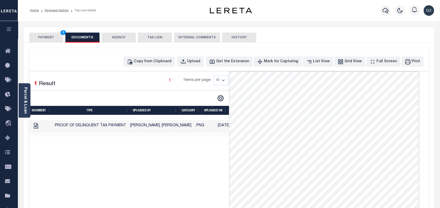
click at [45, 39] on button "PAYMENT 2" at bounding box center [46, 38] width 34 height 10
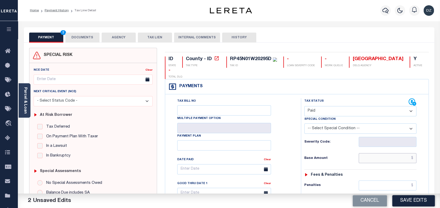
click at [373, 156] on input "text" at bounding box center [387, 158] width 58 height 10
type input "$0.00"
click at [418, 199] on button "Save Edits" at bounding box center [413, 200] width 43 height 11
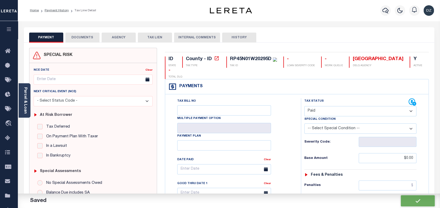
checkbox input "false"
type input "$0"
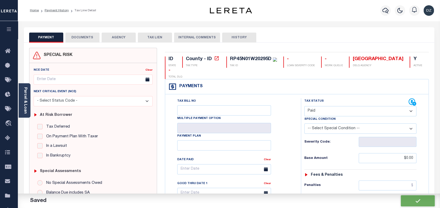
type input "$0"
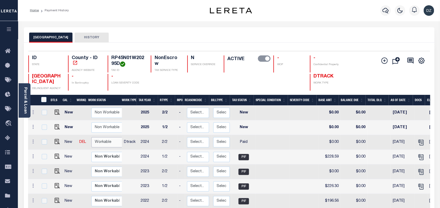
click at [108, 144] on select "Non Workable Workable" at bounding box center [106, 142] width 31 height 10
checkbox input "true"
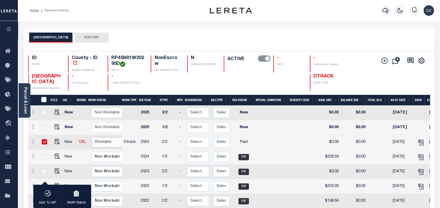
select select "true"
click at [91, 138] on select "Non Workable Workable" at bounding box center [106, 142] width 31 height 10
checkbox input "false"
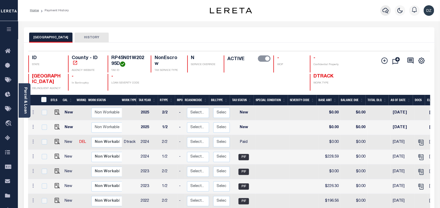
click at [386, 9] on icon "button" at bounding box center [385, 11] width 6 height 6
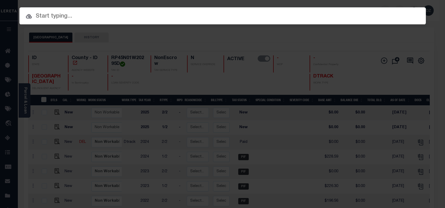
paste input "RP46N02W053100"
type input "RP46N02W053100"
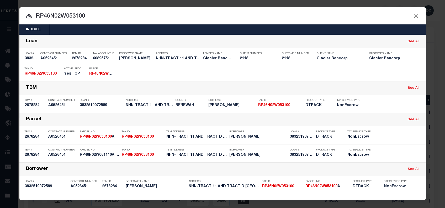
click at [382, 68] on div "Payment History OMS" at bounding box center [271, 72] width 300 height 15
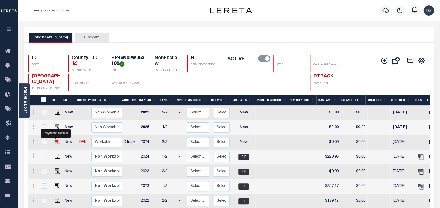
click at [55, 143] on img "" at bounding box center [57, 141] width 5 height 5
checkbox input "true"
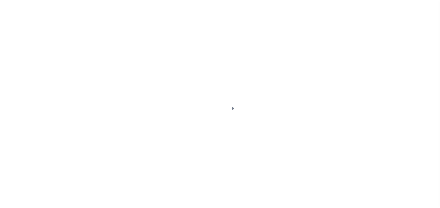
select select "NW2"
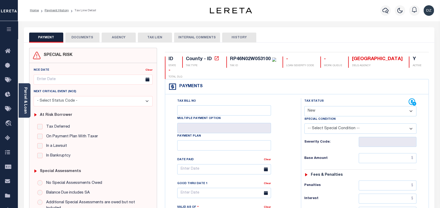
click at [77, 42] on button "DOCUMENTS" at bounding box center [82, 38] width 34 height 10
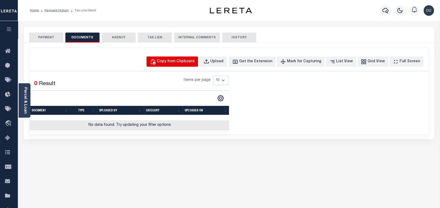
click at [187, 61] on div "Copy from Clipboard" at bounding box center [176, 62] width 38 height 6
select select "POP"
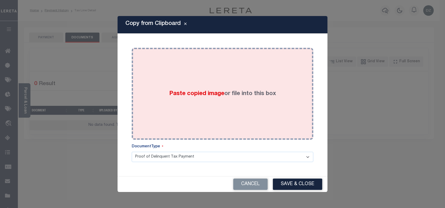
click at [203, 76] on div "Paste copied image or file into this box" at bounding box center [223, 94] width 174 height 84
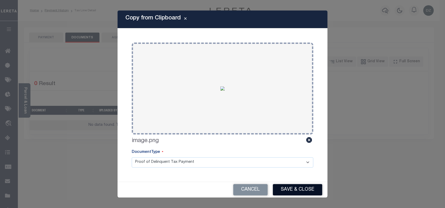
click at [301, 185] on button "Save & Close" at bounding box center [297, 189] width 49 height 11
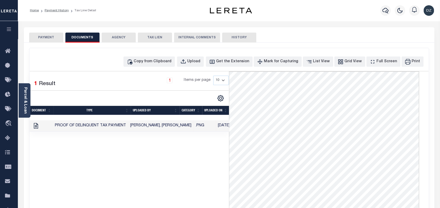
click at [36, 41] on button "PAYMENT" at bounding box center [46, 38] width 34 height 10
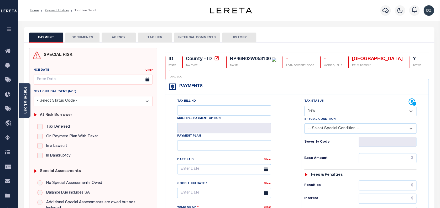
click at [335, 111] on select "- Select Status Code - Open Due/Unpaid Paid Incomplete No Tax Due Internal Refu…" at bounding box center [360, 111] width 112 height 10
select select "PYD"
click at [304, 106] on select "- Select Status Code - Open Due/Unpaid Paid Incomplete No Tax Due Internal Refu…" at bounding box center [360, 111] width 112 height 10
type input "[DATE]"
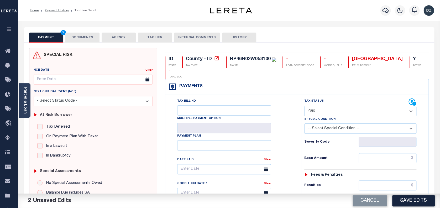
click at [387, 157] on input "text" at bounding box center [387, 158] width 58 height 10
type input "$0.00"
click at [414, 204] on button "Save Edits" at bounding box center [413, 200] width 43 height 11
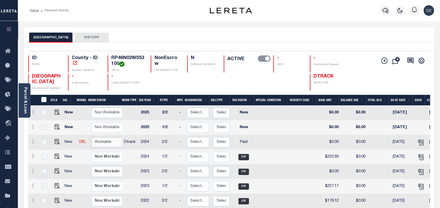
click at [109, 144] on select "Non Workable Workable" at bounding box center [106, 142] width 31 height 10
checkbox input "true"
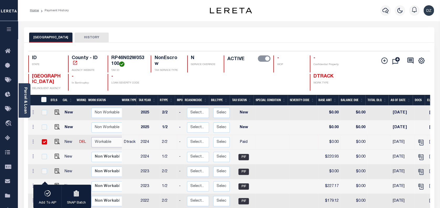
select select "true"
click at [91, 138] on select "Non Workable Workable" at bounding box center [106, 142] width 31 height 10
checkbox input "false"
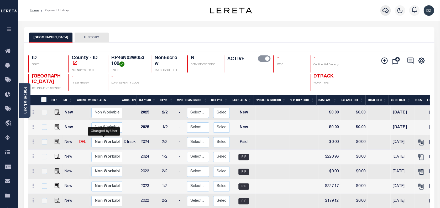
click at [388, 10] on icon "button" at bounding box center [385, 10] width 6 height 6
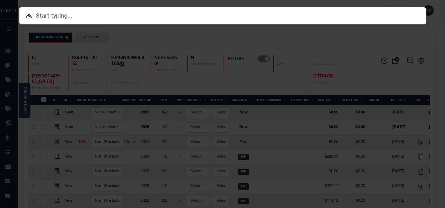
paste input "RP46N02W061110"
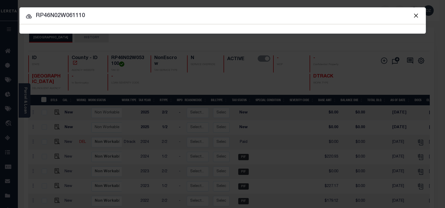
type input "RP46N02W061110"
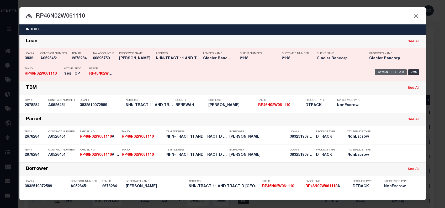
click at [388, 71] on div "Payment History" at bounding box center [391, 72] width 32 height 6
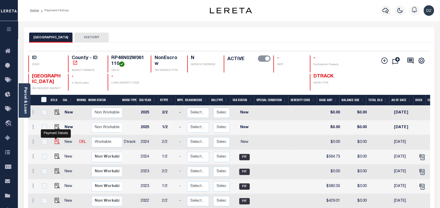
click at [55, 144] on img "" at bounding box center [57, 141] width 5 height 5
checkbox input "true"
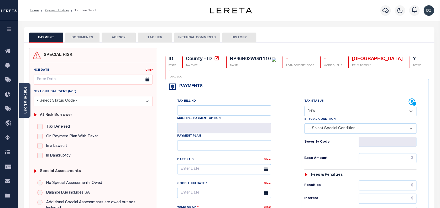
click at [323, 111] on select "- Select Status Code - Open Due/Unpaid Paid Incomplete No Tax Due Internal Refu…" at bounding box center [360, 111] width 112 height 10
select select "PYD"
click at [304, 106] on select "- Select Status Code - Open Due/Unpaid Paid Incomplete No Tax Due Internal Refu…" at bounding box center [360, 111] width 112 height 10
type input "08/13/2025"
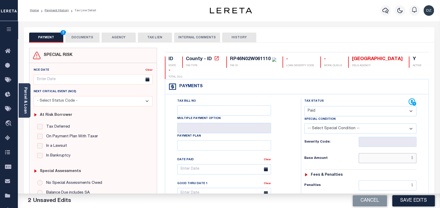
click at [382, 157] on input "text" at bounding box center [387, 158] width 58 height 10
type input "$0.00"
click at [82, 40] on button "DOCUMENTS" at bounding box center [82, 38] width 34 height 10
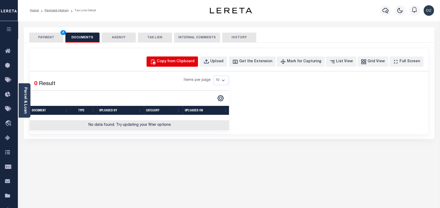
click at [169, 62] on button "Copy from Clipboard" at bounding box center [171, 61] width 51 height 10
select select "POP"
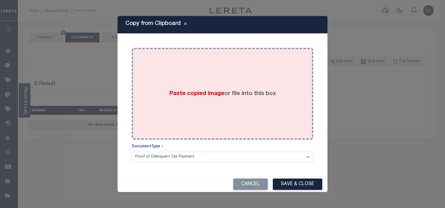
click at [228, 91] on label "Paste copied image or file into this box" at bounding box center [222, 93] width 107 height 9
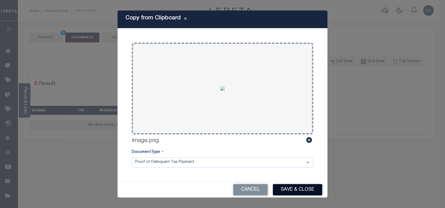
click at [289, 189] on button "Save & Close" at bounding box center [297, 189] width 49 height 11
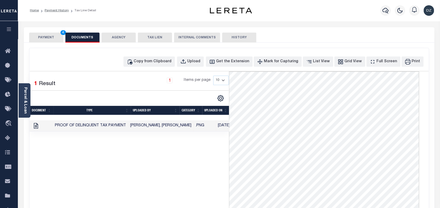
click at [51, 40] on button "PAYMENT 4" at bounding box center [46, 38] width 34 height 10
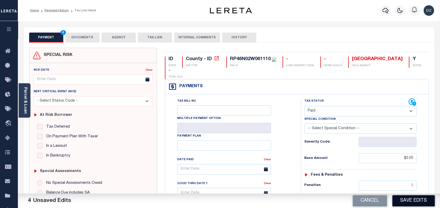
click at [410, 196] on button "Save Edits" at bounding box center [413, 200] width 43 height 11
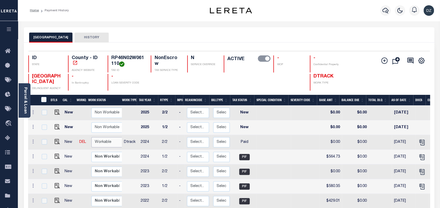
click at [107, 142] on select "Non Workable Workable" at bounding box center [106, 142] width 31 height 10
checkbox input "true"
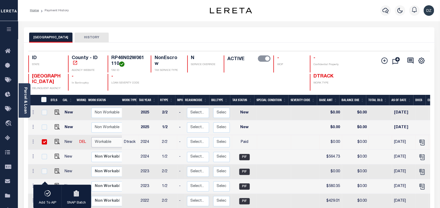
select select "true"
click at [91, 138] on select "Non Workable Workable" at bounding box center [106, 142] width 31 height 10
checkbox input "false"
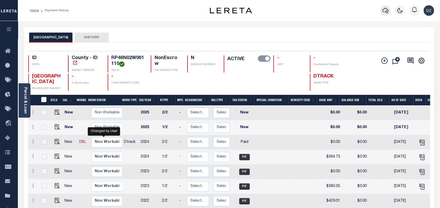
click at [385, 10] on icon "button" at bounding box center [385, 10] width 6 height 6
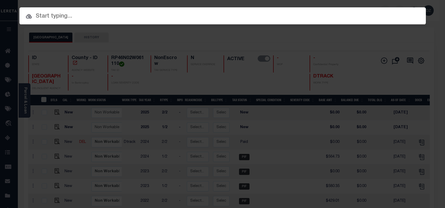
paste input "RP46N02W170350"
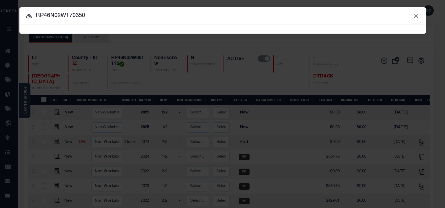
type input "RP46N02W170350"
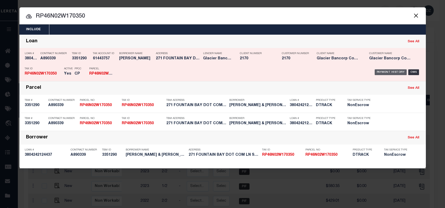
click at [384, 71] on div "Payment History" at bounding box center [391, 72] width 32 height 6
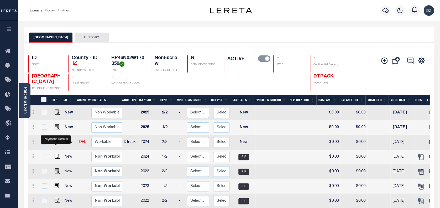
click at [55, 141] on img "" at bounding box center [57, 141] width 5 height 5
checkbox input "true"
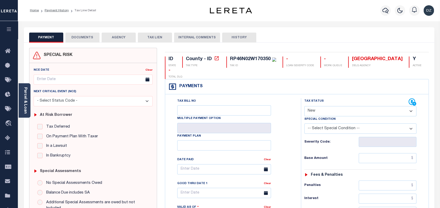
click at [323, 114] on select "- Select Status Code - Open Due/Unpaid Paid Incomplete No Tax Due Internal Refu…" at bounding box center [360, 111] width 112 height 10
select select "PYD"
click at [304, 106] on select "- Select Status Code - Open Due/Unpaid Paid Incomplete No Tax Due Internal Refu…" at bounding box center [360, 111] width 112 height 10
type input "[DATE]"
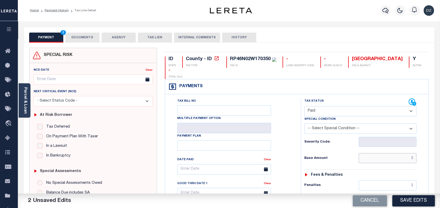
click at [394, 161] on input "text" at bounding box center [387, 158] width 58 height 10
type input "$0.00"
click at [86, 34] on button "DOCUMENTS" at bounding box center [82, 38] width 34 height 10
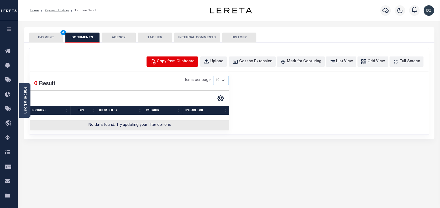
click at [174, 63] on div "Copy from Clipboard" at bounding box center [176, 62] width 38 height 6
select select "POP"
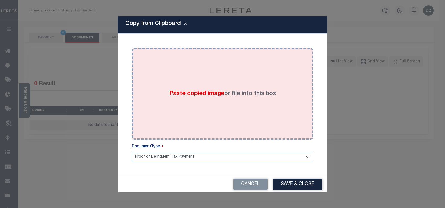
click at [234, 103] on div "Paste copied image or file into this box" at bounding box center [223, 94] width 174 height 84
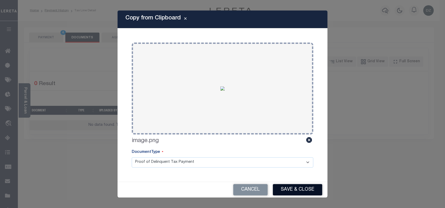
click at [288, 189] on button "Save & Close" at bounding box center [297, 189] width 49 height 11
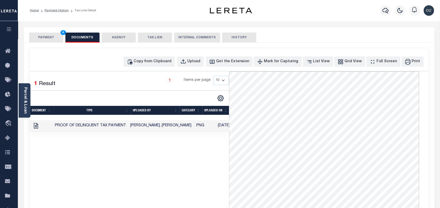
click at [39, 37] on button "PAYMENT 4" at bounding box center [46, 38] width 34 height 10
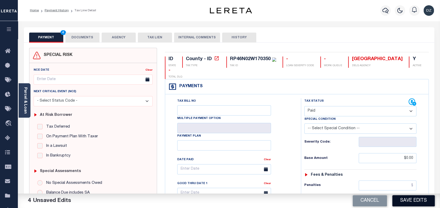
click at [418, 200] on button "Save Edits" at bounding box center [413, 200] width 43 height 11
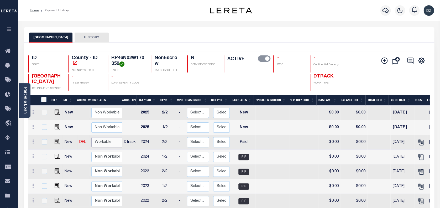
click at [104, 143] on select "Non Workable Workable" at bounding box center [106, 142] width 31 height 10
checkbox input "true"
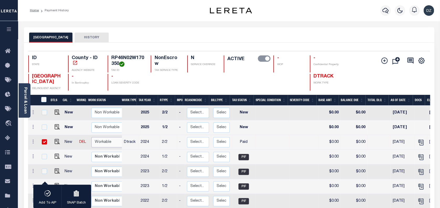
select select "true"
click at [91, 138] on select "Non Workable Workable" at bounding box center [106, 142] width 31 height 10
checkbox input "false"
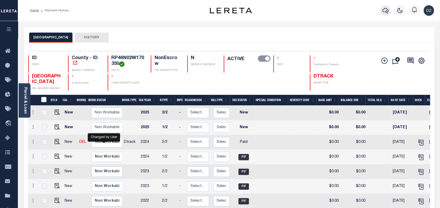
click at [382, 8] on icon "button" at bounding box center [385, 10] width 6 height 6
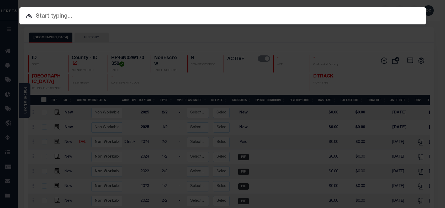
paste input "RP46N03W22720B"
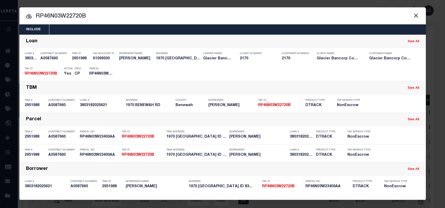
type input "RP46N03W22720B"
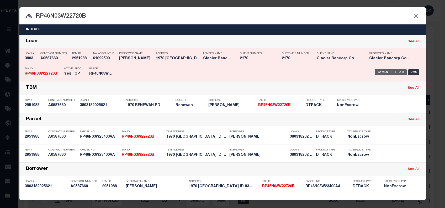
click at [378, 71] on div "Payment History" at bounding box center [391, 72] width 32 height 6
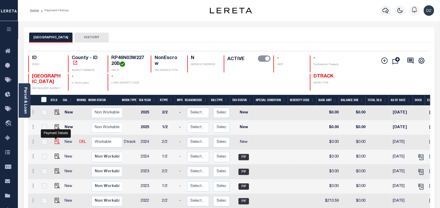
click at [56, 141] on img "" at bounding box center [57, 141] width 5 height 5
checkbox input "true"
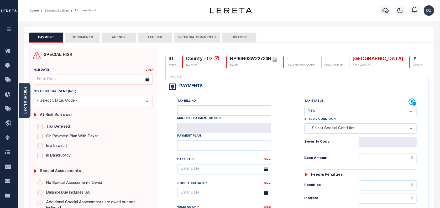
click at [315, 110] on select "- Select Status Code - Open Due/Unpaid Paid Incomplete No Tax Due Internal Refu…" at bounding box center [360, 111] width 112 height 10
select select "PYD"
click at [304, 106] on select "- Select Status Code - Open Due/Unpaid Paid Incomplete No Tax Due Internal Refu…" at bounding box center [360, 111] width 112 height 10
type input "[DATE]"
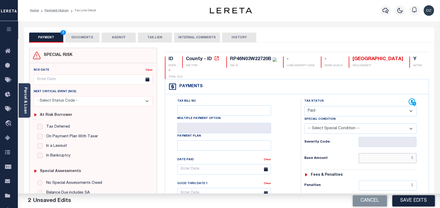
click at [387, 157] on input "text" at bounding box center [387, 158] width 58 height 10
type input "$0.00"
click at [84, 37] on button "DOCUMENTS" at bounding box center [82, 38] width 34 height 10
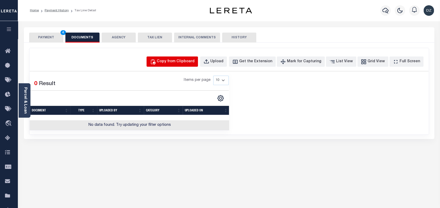
click at [180, 62] on div "Copy from Clipboard" at bounding box center [176, 62] width 38 height 6
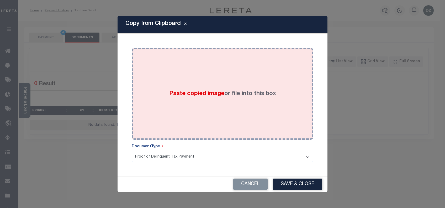
click at [240, 102] on div "Paste copied image or file into this box" at bounding box center [223, 94] width 174 height 84
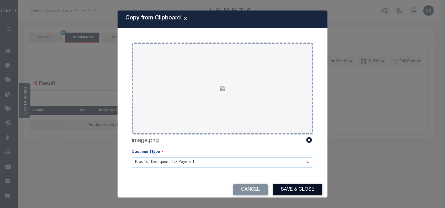
click at [295, 184] on button "Save & Close" at bounding box center [297, 189] width 49 height 11
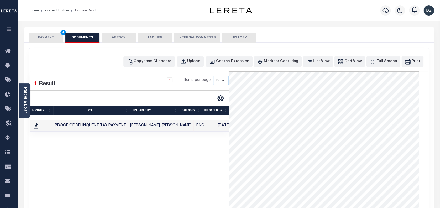
click at [48, 37] on button "PAYMENT 4" at bounding box center [46, 38] width 34 height 10
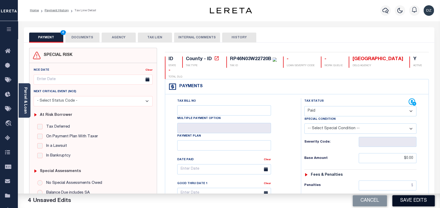
click at [407, 201] on button "Save Edits" at bounding box center [413, 200] width 43 height 11
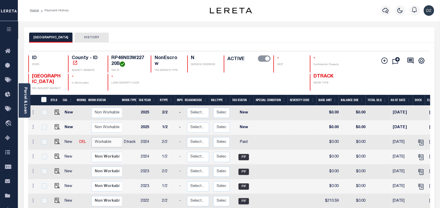
click at [102, 141] on select "Non Workable Workable" at bounding box center [106, 142] width 31 height 10
checkbox input "true"
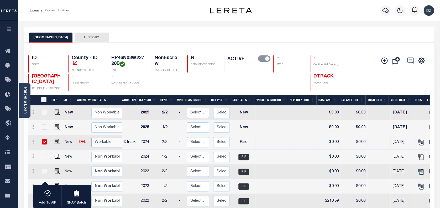
select select "true"
click at [91, 138] on select "Non Workable Workable" at bounding box center [106, 142] width 31 height 10
checkbox input "false"
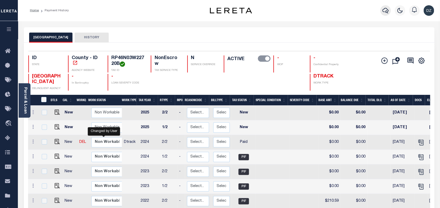
click at [382, 12] on icon "button" at bounding box center [385, 10] width 6 height 6
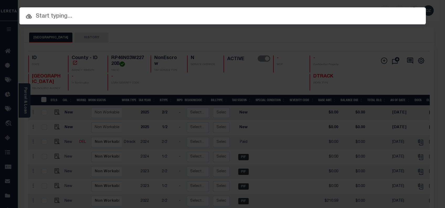
paste input "RP46N04W214223"
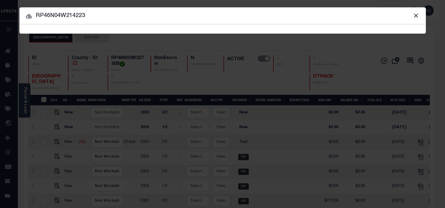
type input "RP46N04W214223"
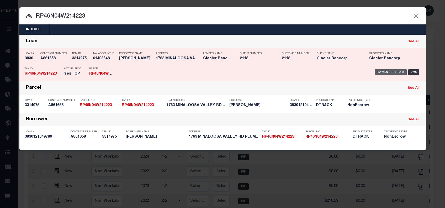
click at [384, 73] on div "Payment History" at bounding box center [391, 72] width 32 height 6
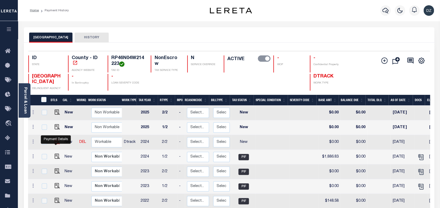
click at [57, 142] on img "" at bounding box center [57, 141] width 5 height 5
checkbox input "true"
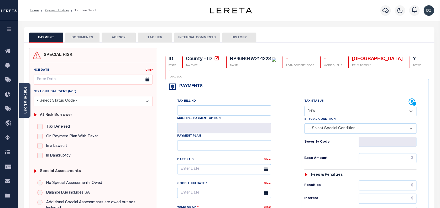
click at [326, 110] on select "- Select Status Code - Open Due/Unpaid Paid Incomplete No Tax Due Internal Refu…" at bounding box center [360, 111] width 112 height 10
select select "PYD"
click at [304, 106] on select "- Select Status Code - Open Due/Unpaid Paid Incomplete No Tax Due Internal Refu…" at bounding box center [360, 111] width 112 height 10
type input "[DATE]"
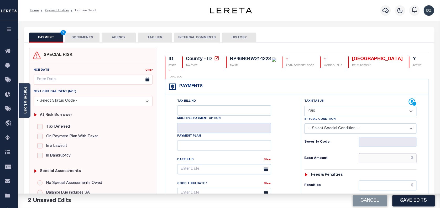
click at [378, 160] on input "text" at bounding box center [387, 158] width 58 height 10
type input "$0.00"
click at [78, 36] on button "DOCUMENTS" at bounding box center [82, 38] width 34 height 10
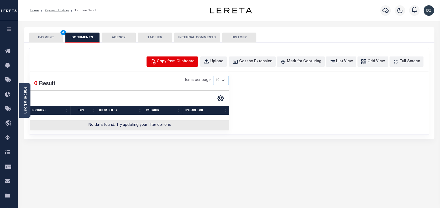
click at [194, 63] on div "Copy from Clipboard" at bounding box center [176, 62] width 38 height 6
select select "POP"
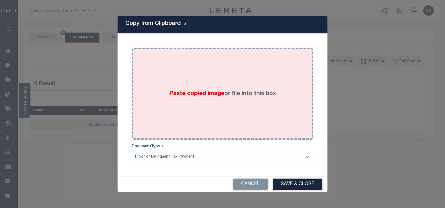
click at [226, 102] on div "Paste copied image or file into this box" at bounding box center [223, 94] width 174 height 84
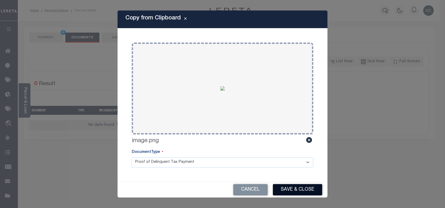
click at [292, 193] on button "Save & Close" at bounding box center [297, 189] width 49 height 11
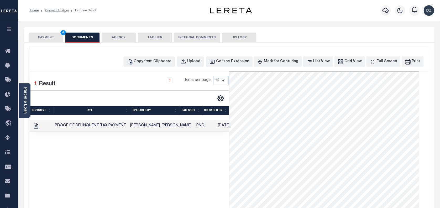
click at [57, 38] on button "PAYMENT 4" at bounding box center [46, 38] width 34 height 10
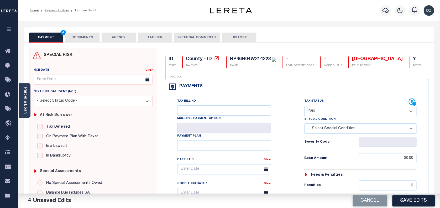
click at [416, 201] on button "Save Edits" at bounding box center [413, 200] width 43 height 11
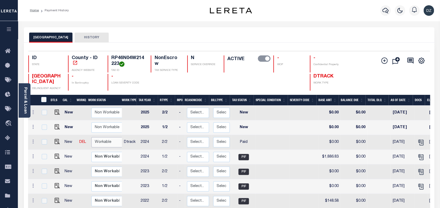
click at [104, 142] on select "Non Workable Workable" at bounding box center [106, 142] width 31 height 10
checkbox input "true"
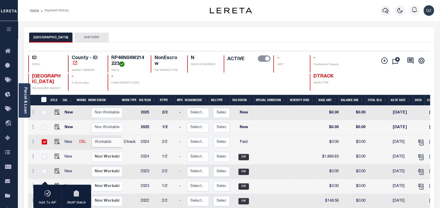
select select "true"
click at [91, 138] on select "Non Workable Workable" at bounding box center [106, 142] width 31 height 10
checkbox input "false"
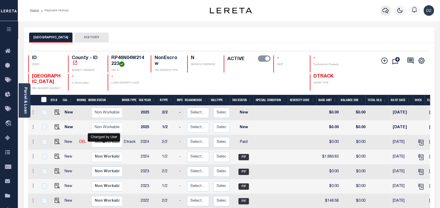
click at [382, 11] on icon "button" at bounding box center [385, 11] width 6 height 6
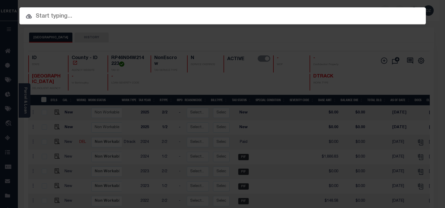
paste input "RP46N04W30240E"
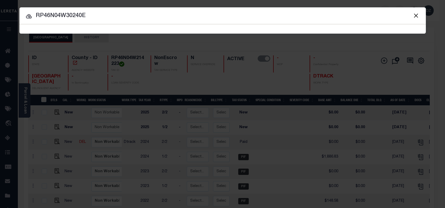
type input "RP46N04W30240E"
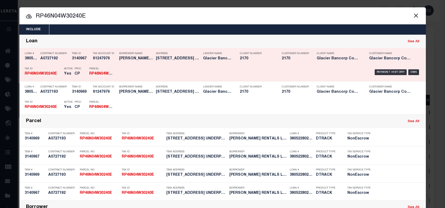
click at [385, 69] on div "Payment History OMS" at bounding box center [271, 72] width 300 height 15
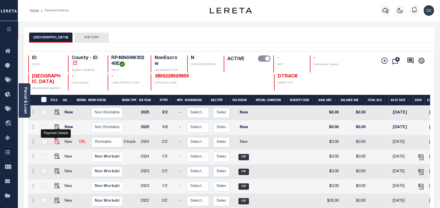
click at [55, 143] on img "" at bounding box center [57, 141] width 5 height 5
checkbox input "true"
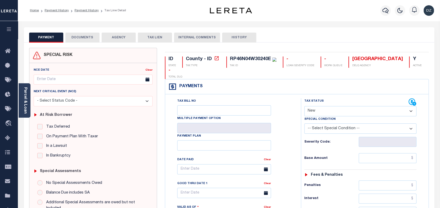
click at [319, 110] on select "- Select Status Code - Open Due/Unpaid Paid Incomplete No Tax Due Internal Refu…" at bounding box center [360, 111] width 112 height 10
select select "PYD"
click at [304, 106] on select "- Select Status Code - Open Due/Unpaid Paid Incomplete No Tax Due Internal Refu…" at bounding box center [360, 111] width 112 height 10
type input "08/13/2025"
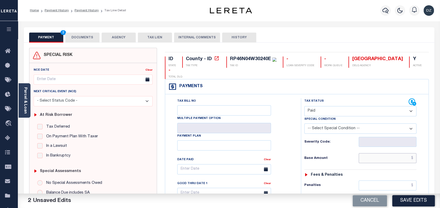
click at [390, 159] on input "text" at bounding box center [387, 158] width 58 height 10
type input "$0.00"
click at [81, 36] on button "DOCUMENTS" at bounding box center [82, 38] width 34 height 10
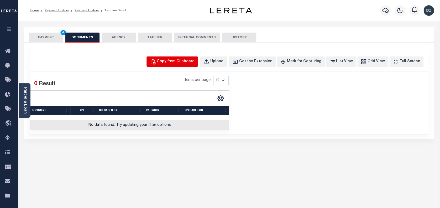
click at [181, 59] on div "Copy from Clipboard" at bounding box center [176, 62] width 38 height 6
select select "POP"
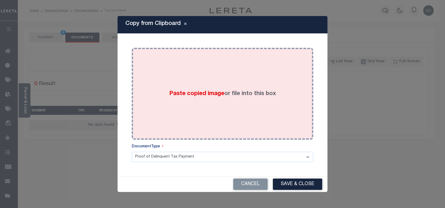
click at [206, 77] on div "Paste copied image or file into this box" at bounding box center [223, 94] width 174 height 84
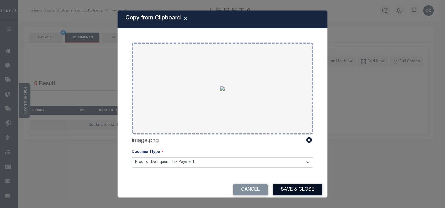
click at [295, 186] on button "Save & Close" at bounding box center [297, 189] width 49 height 11
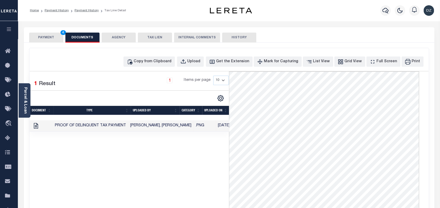
click at [39, 39] on button "PAYMENT 4" at bounding box center [46, 38] width 34 height 10
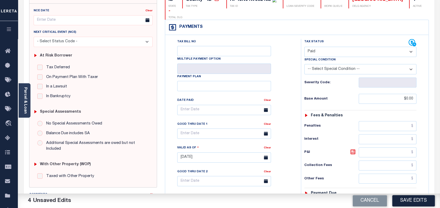
scroll to position [105, 0]
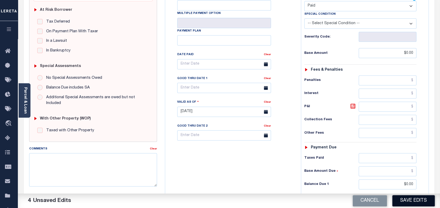
click at [414, 197] on button "Save Edits" at bounding box center [413, 200] width 43 height 11
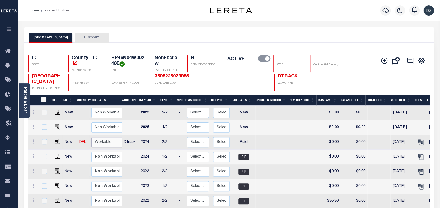
click at [108, 145] on select "Non Workable Workable" at bounding box center [106, 142] width 31 height 10
checkbox input "true"
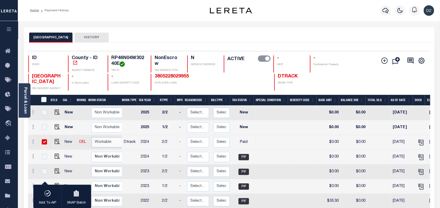
select select "true"
click at [91, 138] on select "Non Workable Workable" at bounding box center [106, 142] width 31 height 10
checkbox input "false"
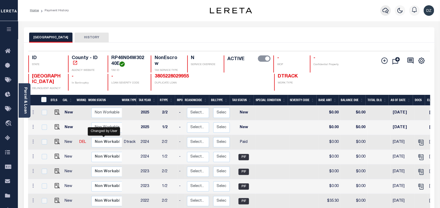
click at [385, 9] on icon "button" at bounding box center [385, 10] width 6 height 6
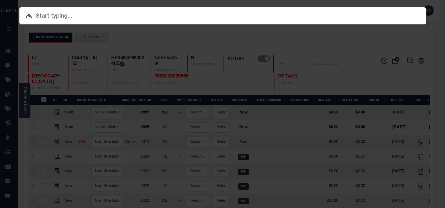
paste input "RPA00604400030"
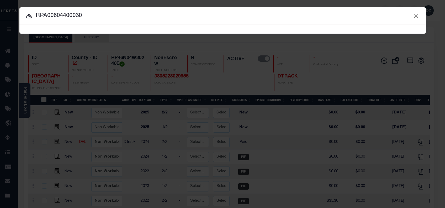
type input "RPA00604400030"
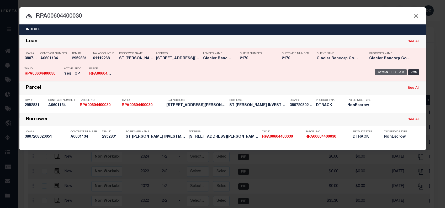
click at [381, 70] on div "Payment History" at bounding box center [391, 72] width 32 height 6
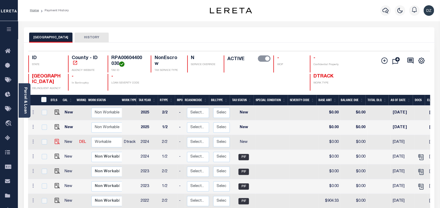
click at [55, 143] on img at bounding box center [57, 141] width 5 height 5
checkbox input "true"
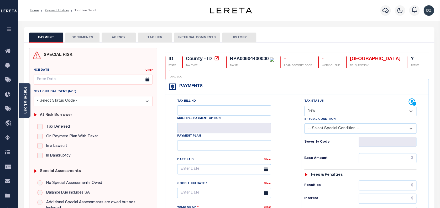
click at [339, 114] on select "- Select Status Code - Open Due/Unpaid Paid Incomplete No Tax Due Internal Refu…" at bounding box center [360, 111] width 112 height 10
select select "PYD"
click at [304, 106] on select "- Select Status Code - Open Due/Unpaid Paid Incomplete No Tax Due Internal Refu…" at bounding box center [360, 111] width 112 height 10
type input "[DATE]"
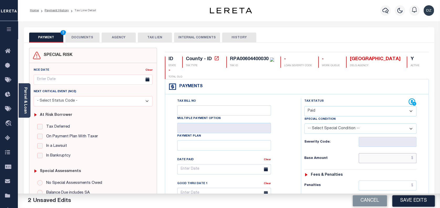
click at [374, 160] on input "text" at bounding box center [387, 158] width 58 height 10
type input "$0.00"
click at [78, 36] on button "DOCUMENTS" at bounding box center [82, 38] width 34 height 10
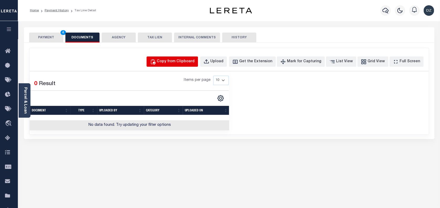
click at [171, 62] on div "Copy from Clipboard" at bounding box center [176, 62] width 38 height 6
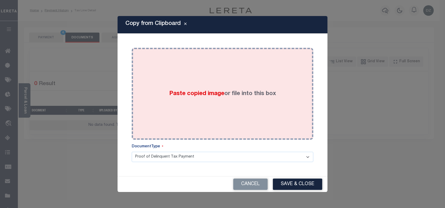
click at [215, 112] on div "Paste copied image or file into this box" at bounding box center [223, 94] width 174 height 84
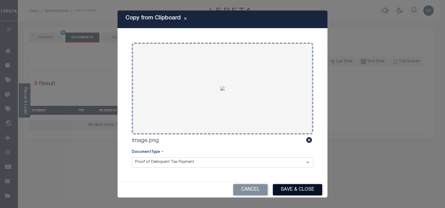
click at [287, 184] on button "Save & Close" at bounding box center [297, 189] width 49 height 11
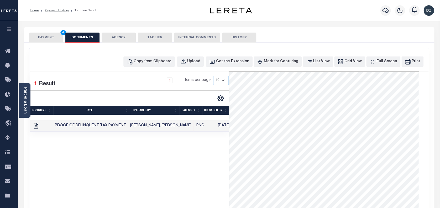
click at [44, 39] on button "PAYMENT 4" at bounding box center [46, 38] width 34 height 10
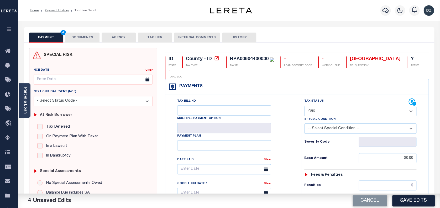
click at [413, 200] on button "Save Edits" at bounding box center [413, 200] width 43 height 11
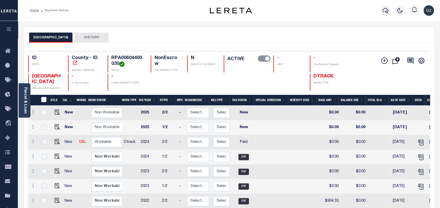
drag, startPoint x: 104, startPoint y: 149, endPoint x: 104, endPoint y: 145, distance: 3.4
click at [104, 148] on td "Non Workable Workable" at bounding box center [108, 142] width 38 height 15
checkbox input "true"
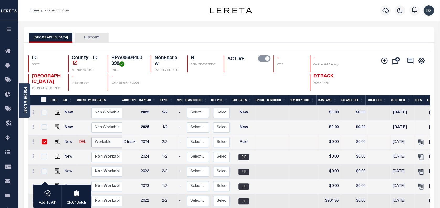
click at [104, 145] on select "Non Workable Workable" at bounding box center [106, 142] width 31 height 10
checkbox input "false"
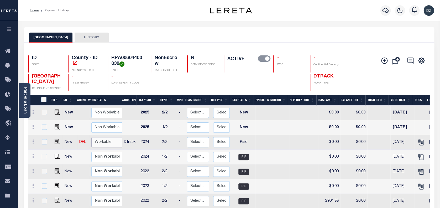
select select "true"
click at [91, 138] on select "Non Workable Workable" at bounding box center [106, 142] width 31 height 10
checkbox input "true"
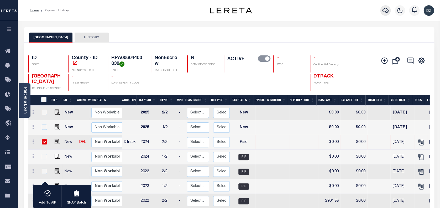
click at [387, 9] on icon "button" at bounding box center [385, 10] width 6 height 6
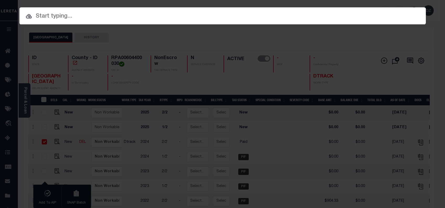
paste input "510034445"
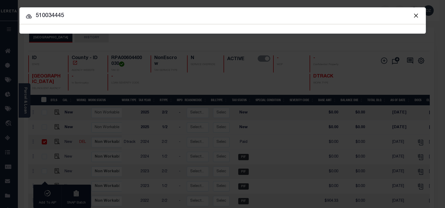
type input "510034445"
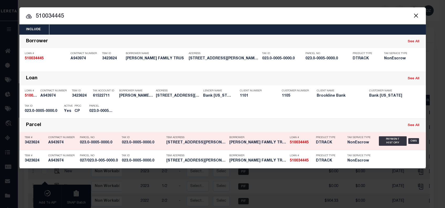
click at [387, 110] on div "Payment History" at bounding box center [391, 110] width 32 height 6
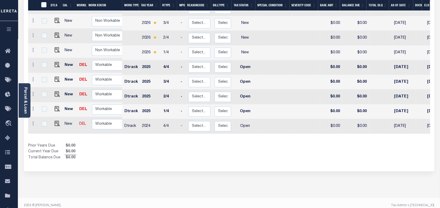
scroll to position [116, 0]
click at [56, 120] on img at bounding box center [57, 122] width 5 height 5
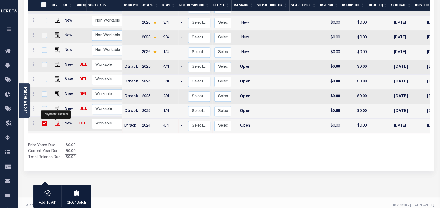
checkbox input "true"
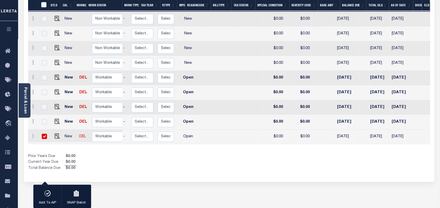
scroll to position [0, 57]
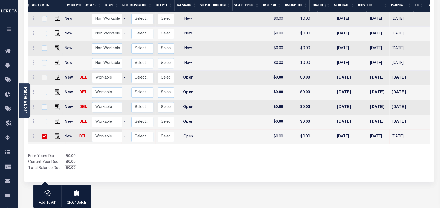
click at [309, 197] on div "BERKLEY TOWN HISTORY 1 Selected 9 1" at bounding box center [229, 73] width 418 height 302
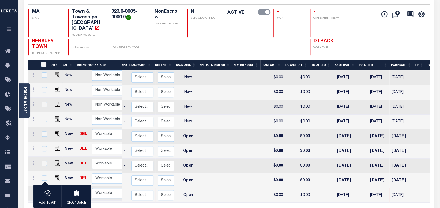
scroll to position [70, 0]
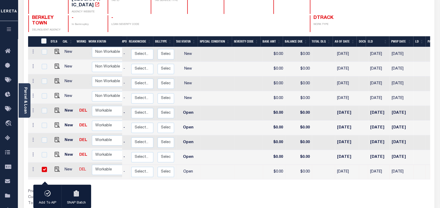
click at [45, 167] on input "checkbox" at bounding box center [44, 169] width 5 height 5
checkbox input "false"
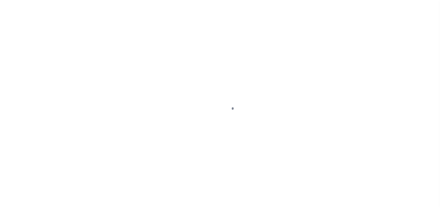
select select "OP2"
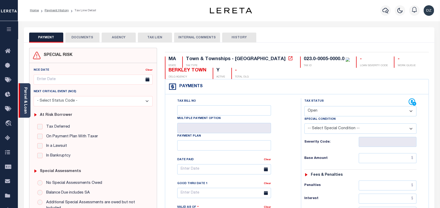
click at [27, 101] on link "Parcel & Loan" at bounding box center [25, 100] width 4 height 27
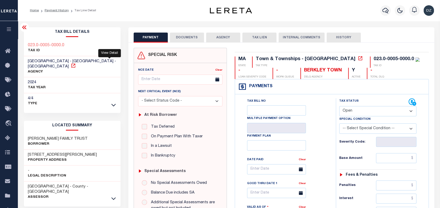
click at [76, 63] on icon at bounding box center [73, 65] width 5 height 5
drag, startPoint x: 77, startPoint y: 133, endPoint x: 18, endPoint y: 130, distance: 59.4
click at [18, 130] on div "Parcel & Loan Tax Bill Details 023.0-0005-0000.0 TAX ID AGENCY 2024 TAX YEAR [D…" at bounding box center [229, 209] width 422 height 376
copy h3 "[PERSON_NAME] FAMILY TRUST"
